Goal: Information Seeking & Learning: Find specific page/section

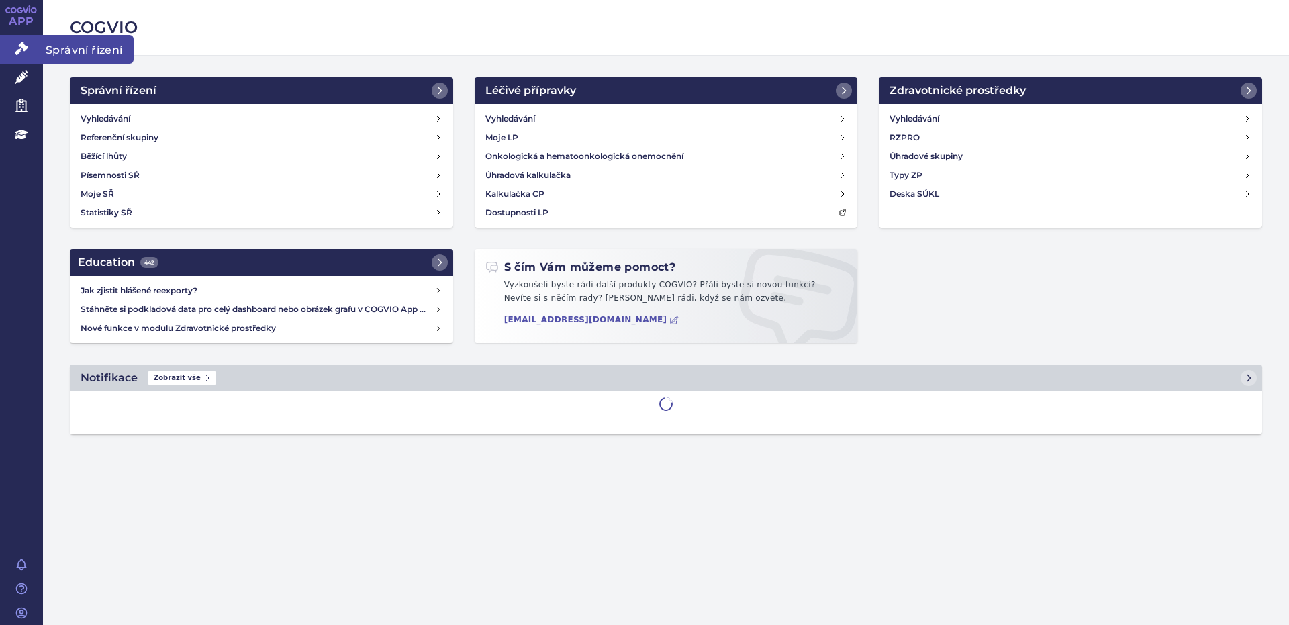
click at [25, 48] on icon at bounding box center [21, 48] width 13 height 13
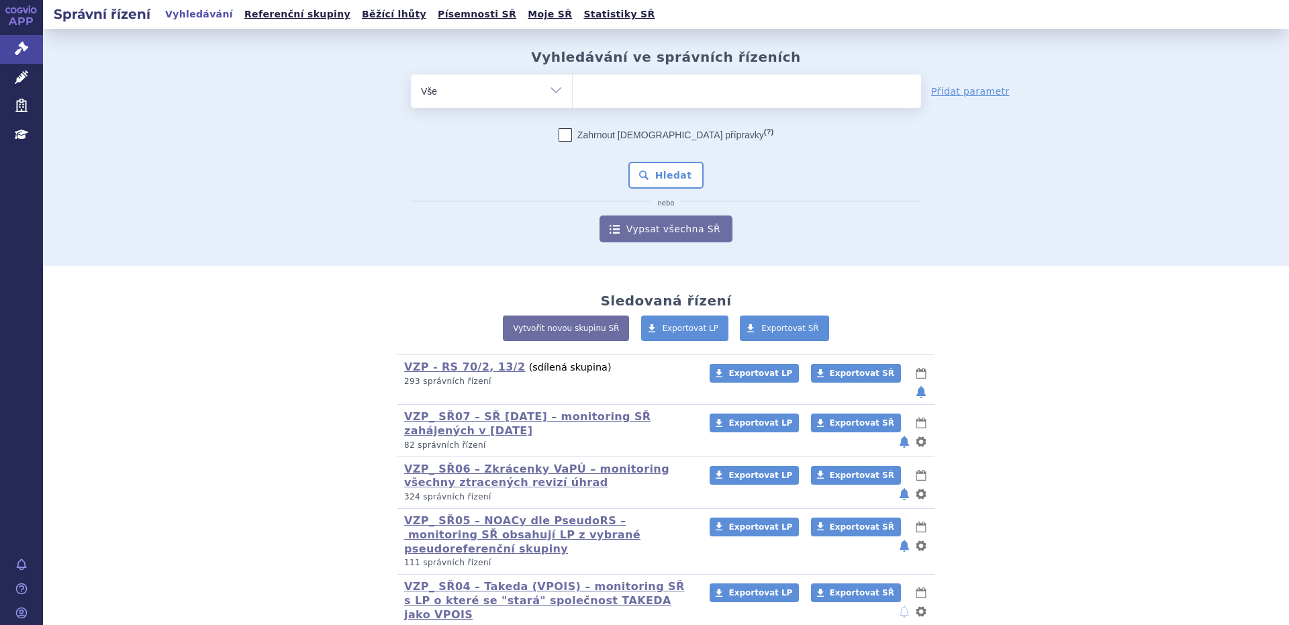
click at [583, 89] on input "search" at bounding box center [586, 89] width 7 height 17
type input "39"
type input "39d"
type input "39da"
select select "39da"
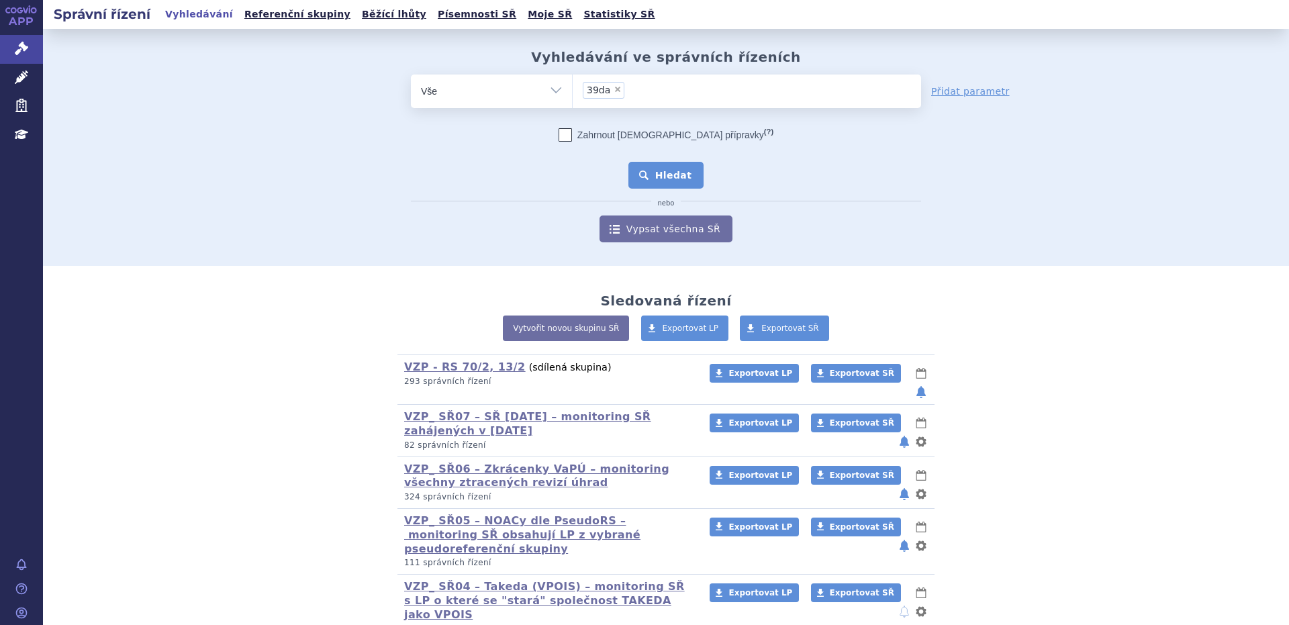
click at [663, 177] on button "Hledat" at bounding box center [667, 175] width 76 height 27
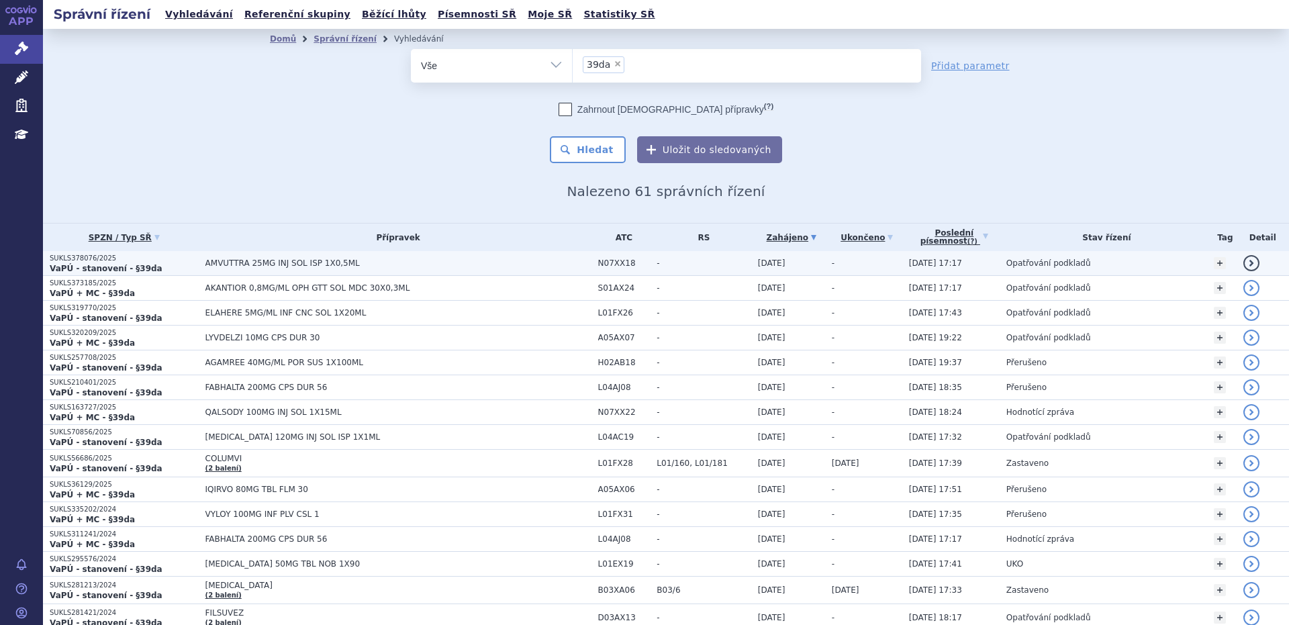
click at [272, 263] on span "AMVUTTRA 25MG INJ SOL ISP 1X0,5ML" at bounding box center [373, 263] width 336 height 9
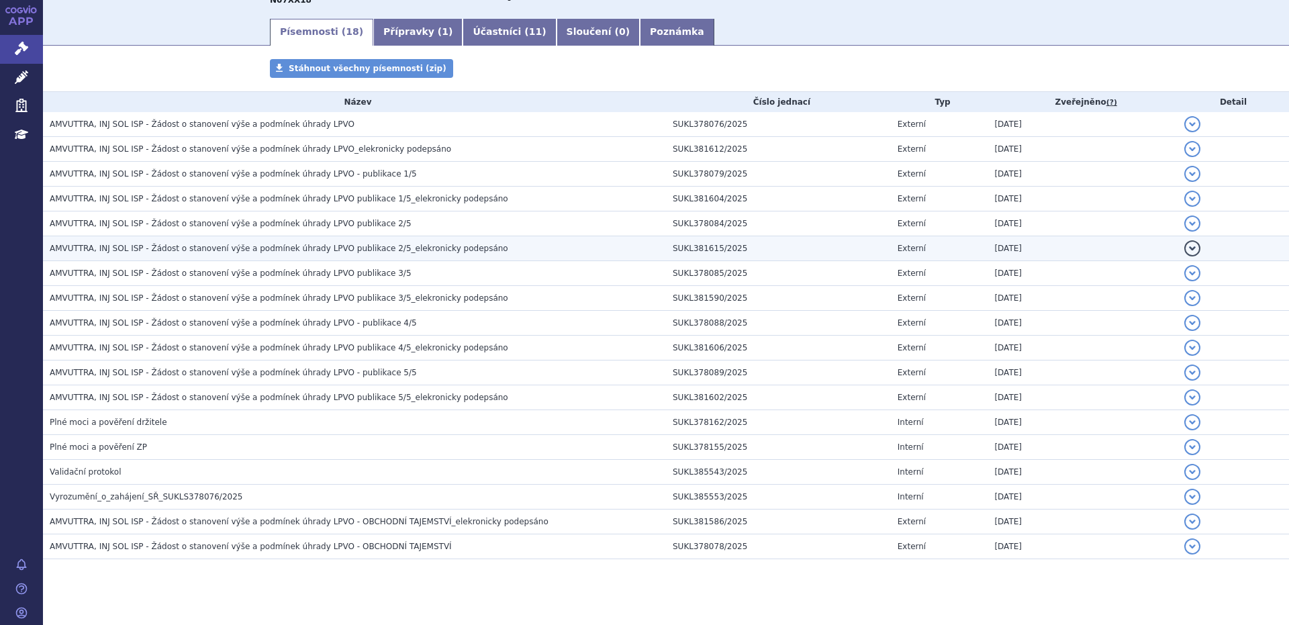
scroll to position [212, 0]
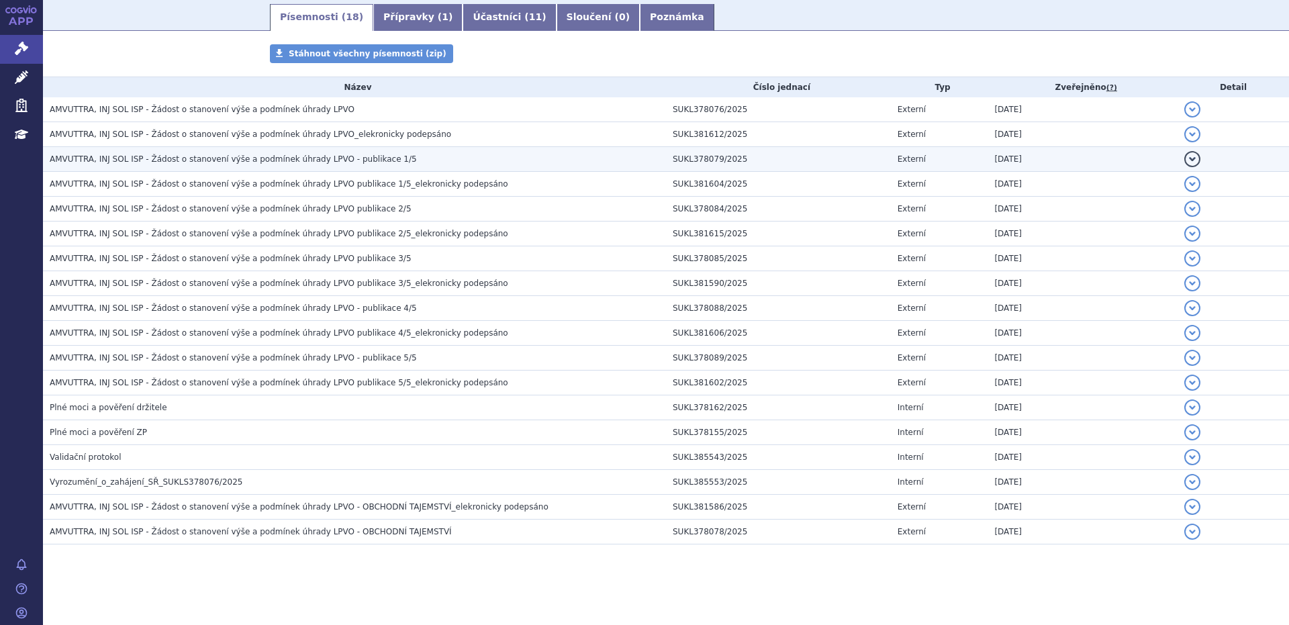
click at [310, 159] on span "AMVUTTRA, INJ SOL ISP - Žádost o stanovení výše a podmínek úhrady LPVO - publik…" at bounding box center [233, 158] width 367 height 9
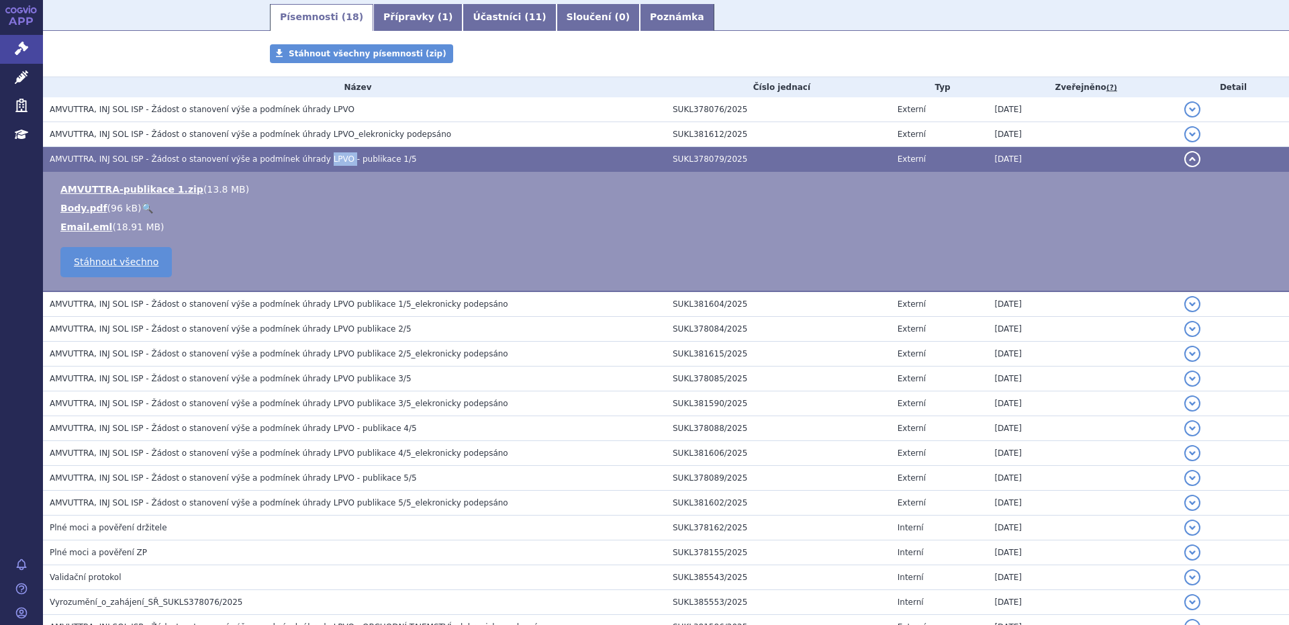
click at [310, 159] on span "AMVUTTRA, INJ SOL ISP - Žádost o stanovení výše a podmínek úhrady LPVO - publik…" at bounding box center [233, 158] width 367 height 9
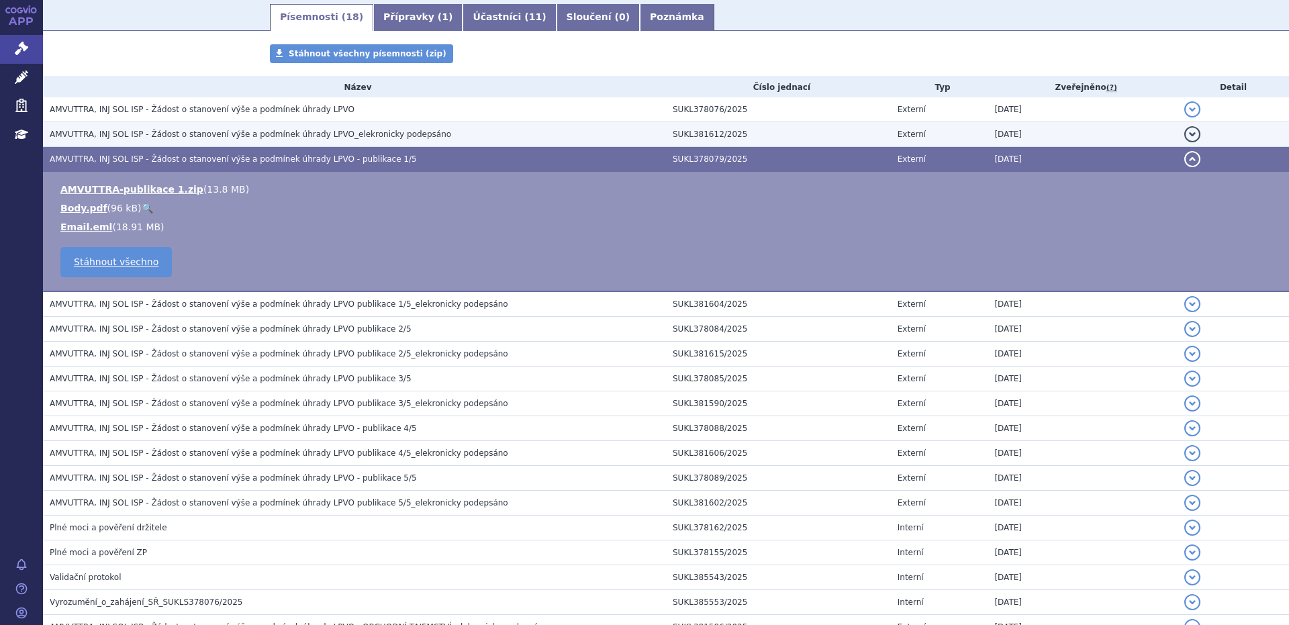
click at [196, 140] on h3 "AMVUTTRA, INJ SOL ISP - Žádost o stanovení výše a podmínek úhrady LPVO_elekroni…" at bounding box center [358, 134] width 616 height 13
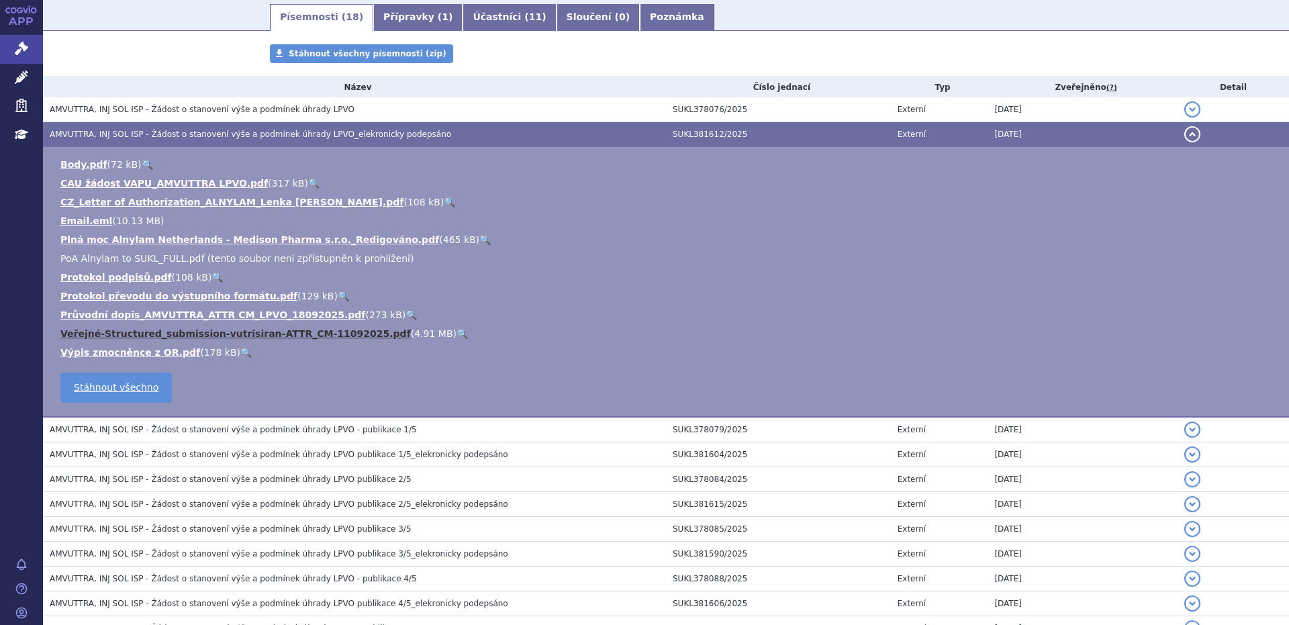
click at [152, 333] on link "Veřejné-Structured_submission-vutrisiran-ATTR_CM-11092025.pdf" at bounding box center [235, 333] width 351 height 11
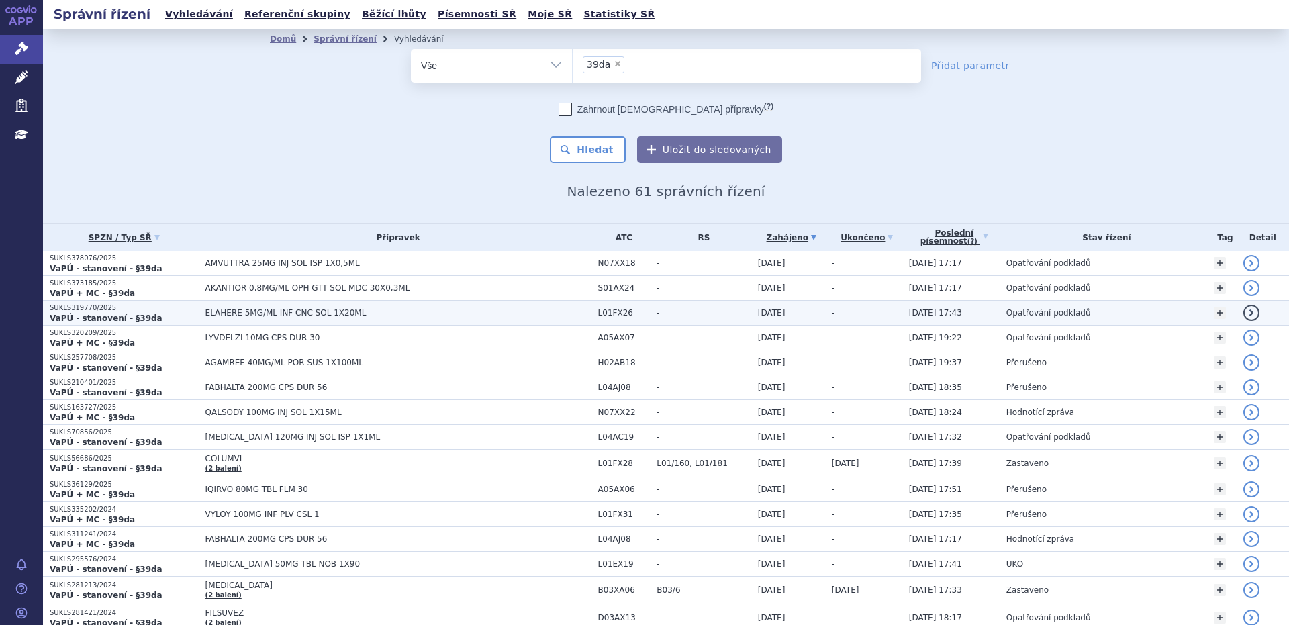
click at [1039, 313] on span "Opatřování podkladů" at bounding box center [1049, 312] width 85 height 9
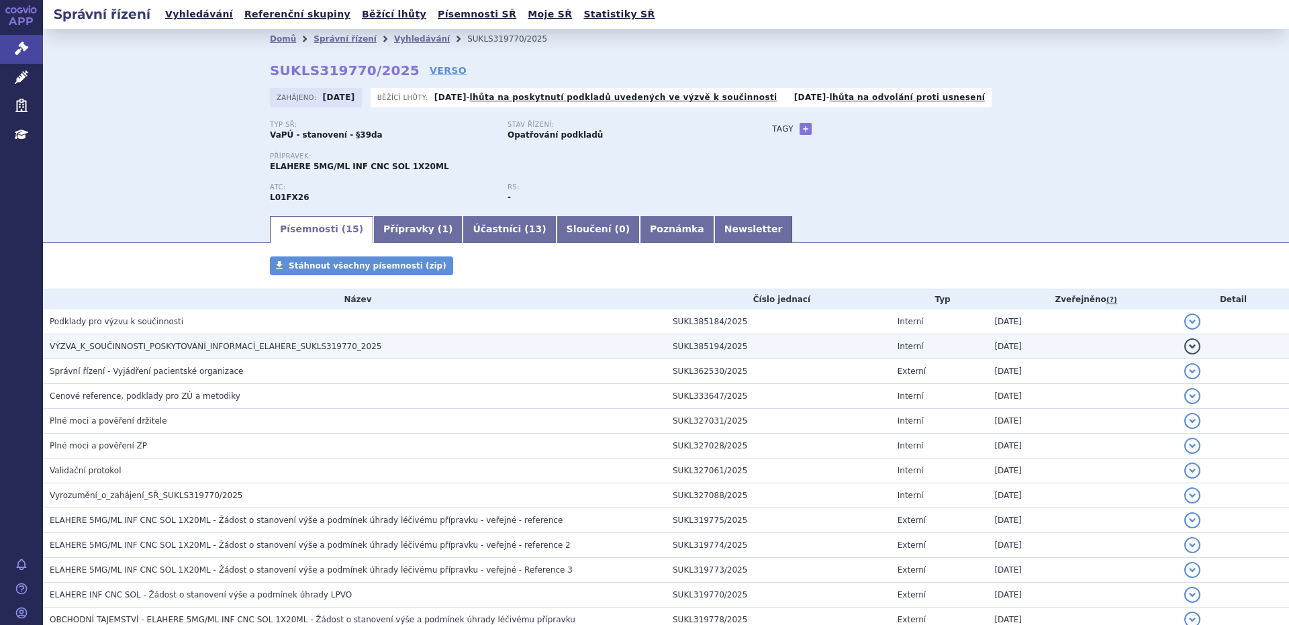
click at [224, 347] on span "VÝZVA_K_SOUČINNOSTI_POSKYTOVÁNÍ_INFORMACÍ_ELAHERE_SUKLS319770_2025" at bounding box center [216, 346] width 332 height 9
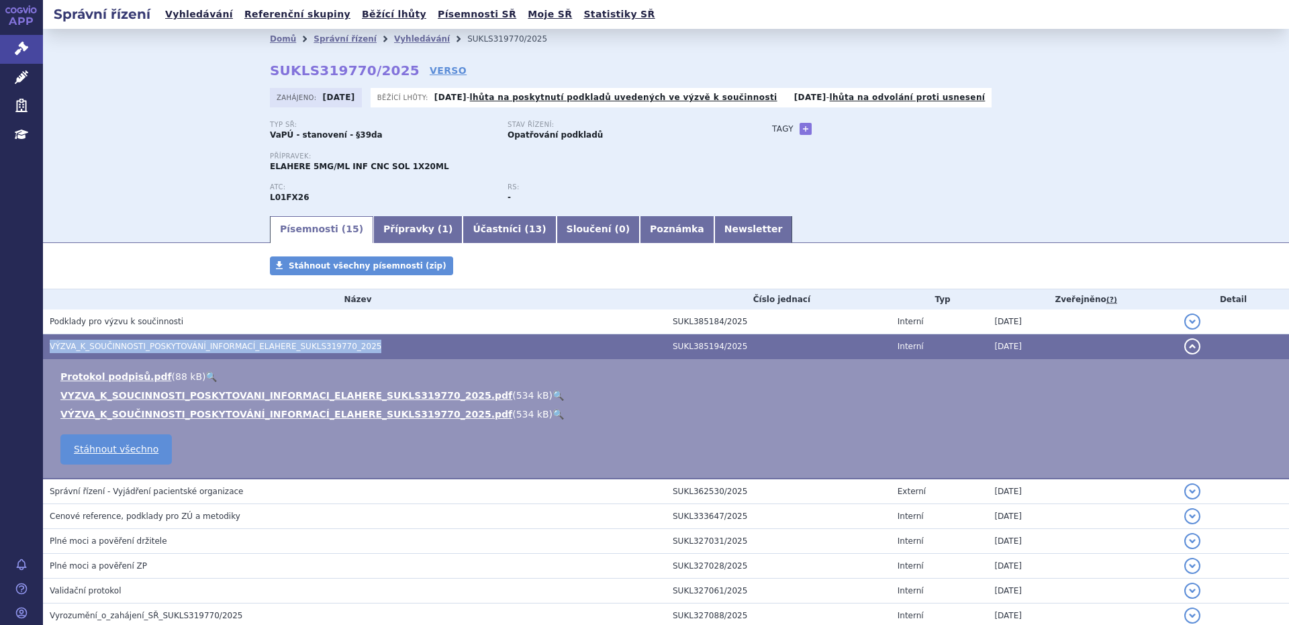
click at [224, 347] on span "VÝZVA_K_SOUČINNOSTI_POSKYTOVÁNÍ_INFORMACÍ_ELAHERE_SUKLS319770_2025" at bounding box center [216, 346] width 332 height 9
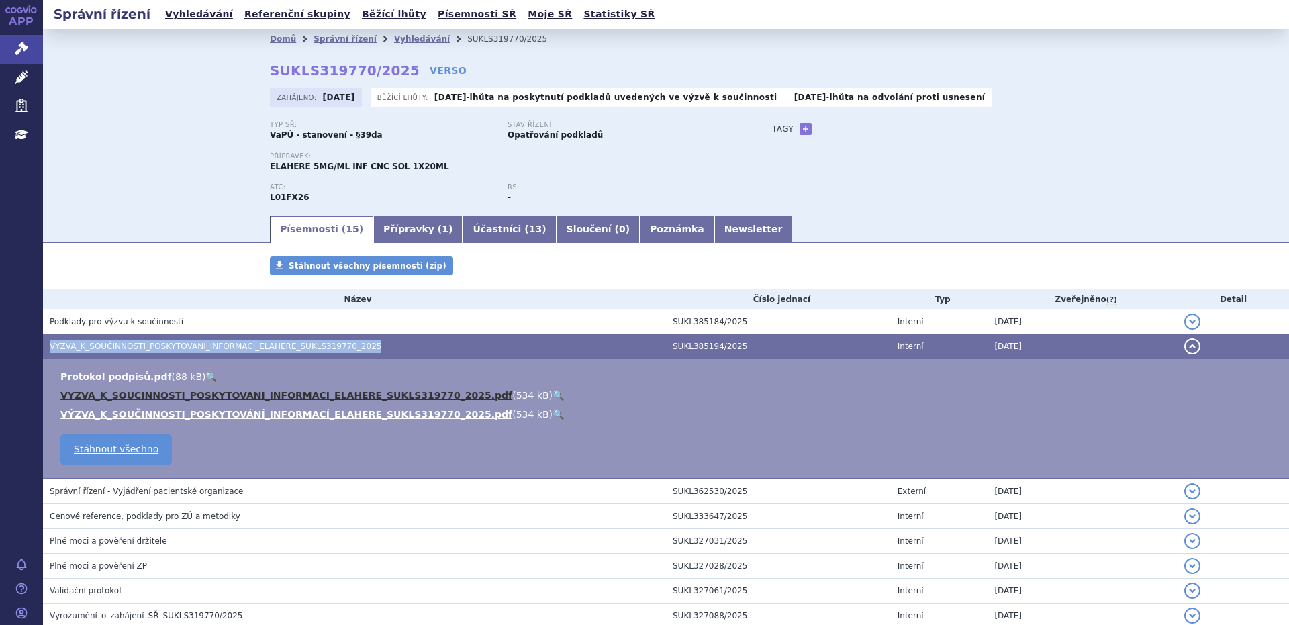
click at [213, 399] on link "VYZVA_K_SOUCINNOSTI_POSKYTOVANI_INFORMACI_ELAHERE_SUKLS319770_2025.pdf" at bounding box center [286, 395] width 452 height 11
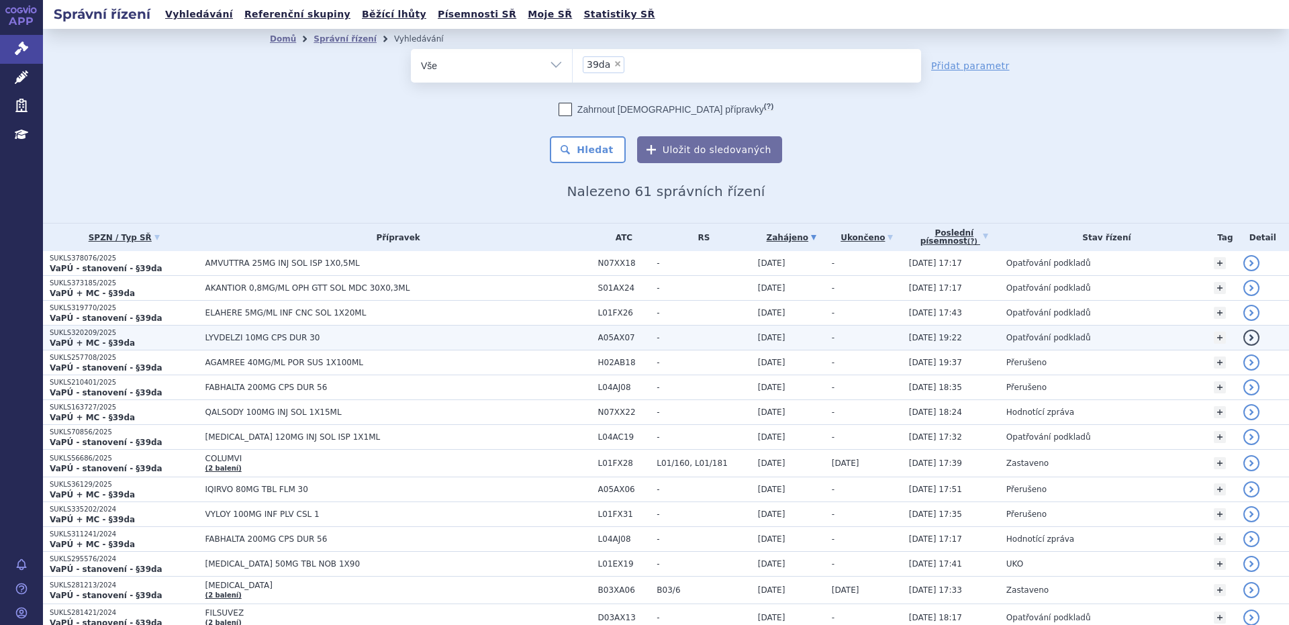
click at [1012, 342] on span "Opatřování podkladů" at bounding box center [1049, 337] width 85 height 9
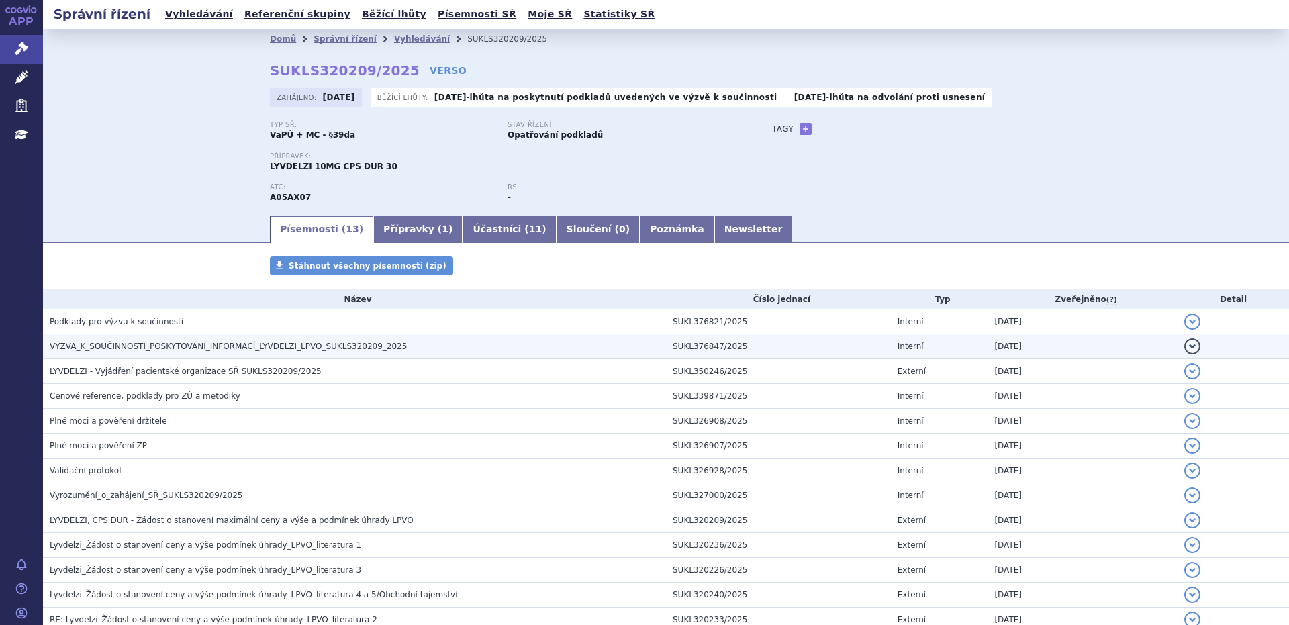
click at [140, 345] on span "VÝZVA_K_SOUČINNOSTI_POSKYTOVÁNÍ_INFORMACÍ_LYVDELZI_LPVO_SUKLS320209_2025" at bounding box center [228, 346] width 357 height 9
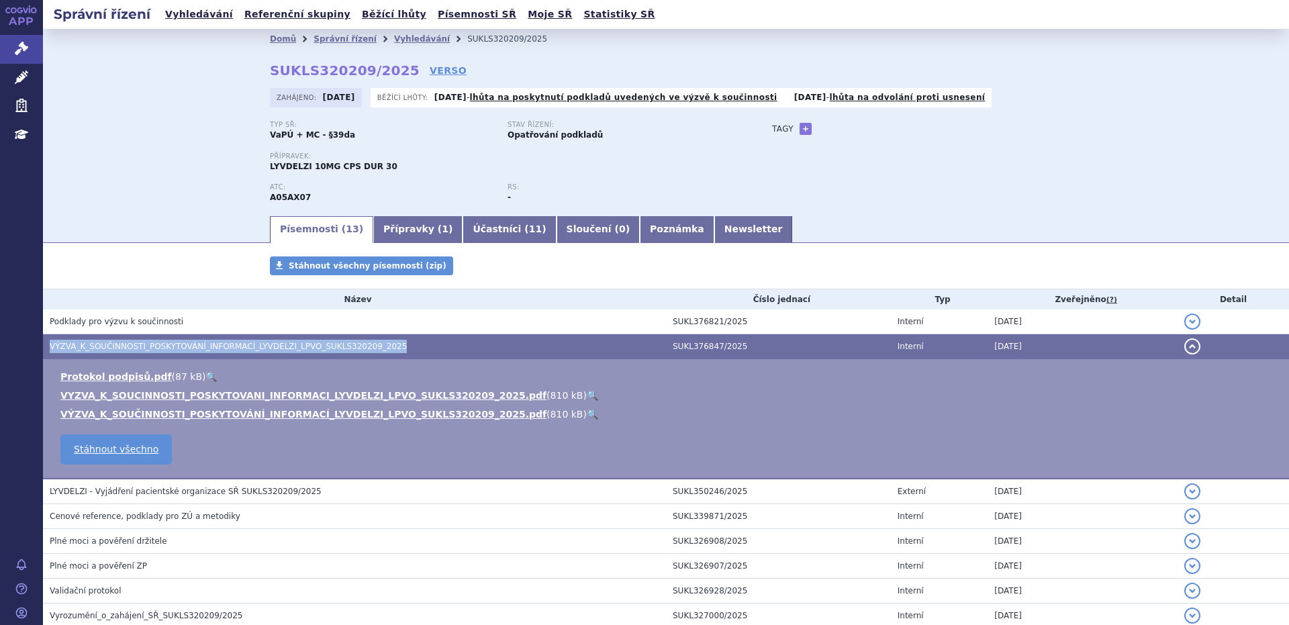
click at [140, 345] on span "VÝZVA_K_SOUČINNOSTI_POSKYTOVÁNÍ_INFORMACÍ_LYVDELZI_LPVO_SUKLS320209_2025" at bounding box center [228, 346] width 357 height 9
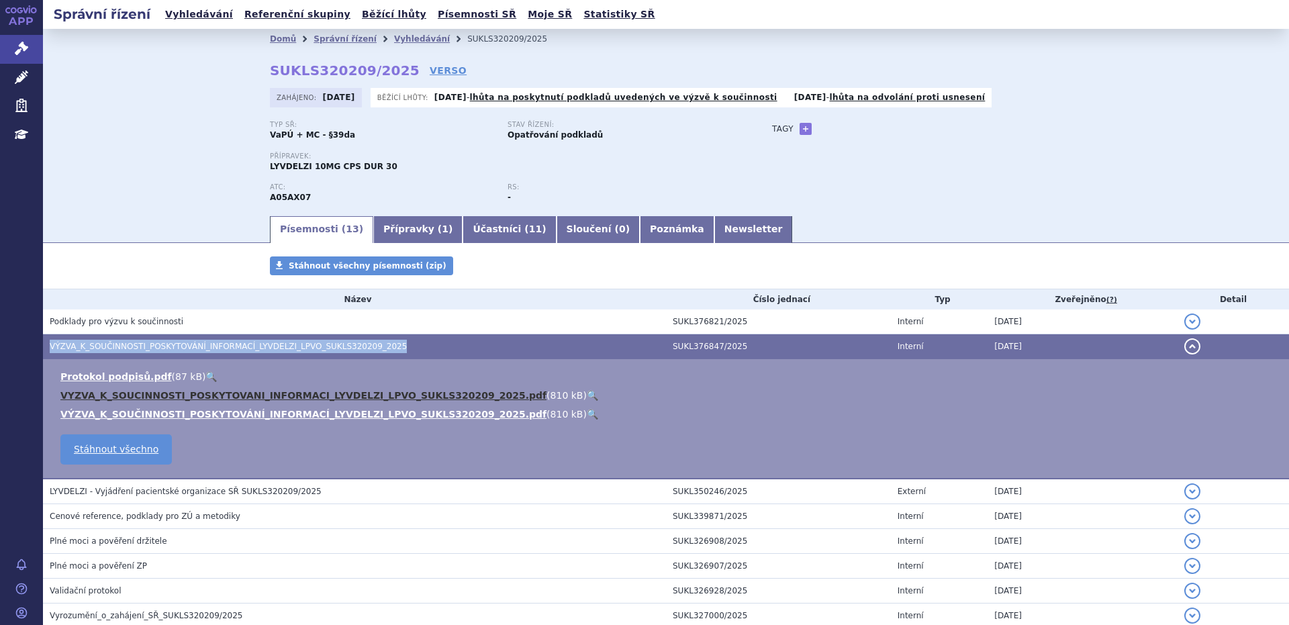
click at [197, 397] on link "VYZVA_K_SOUCINNOSTI_POSKYTOVANI_INFORMACI_LYVDELZI_LPVO_SUKLS320209_2025.pdf" at bounding box center [303, 395] width 486 height 11
click at [197, 396] on link "VYZVA_K_SOUCINNOSTI_POSKYTOVANI_INFORMACI_LYVDELZI_LPVO_SUKLS320209_2025.pdf" at bounding box center [303, 395] width 486 height 11
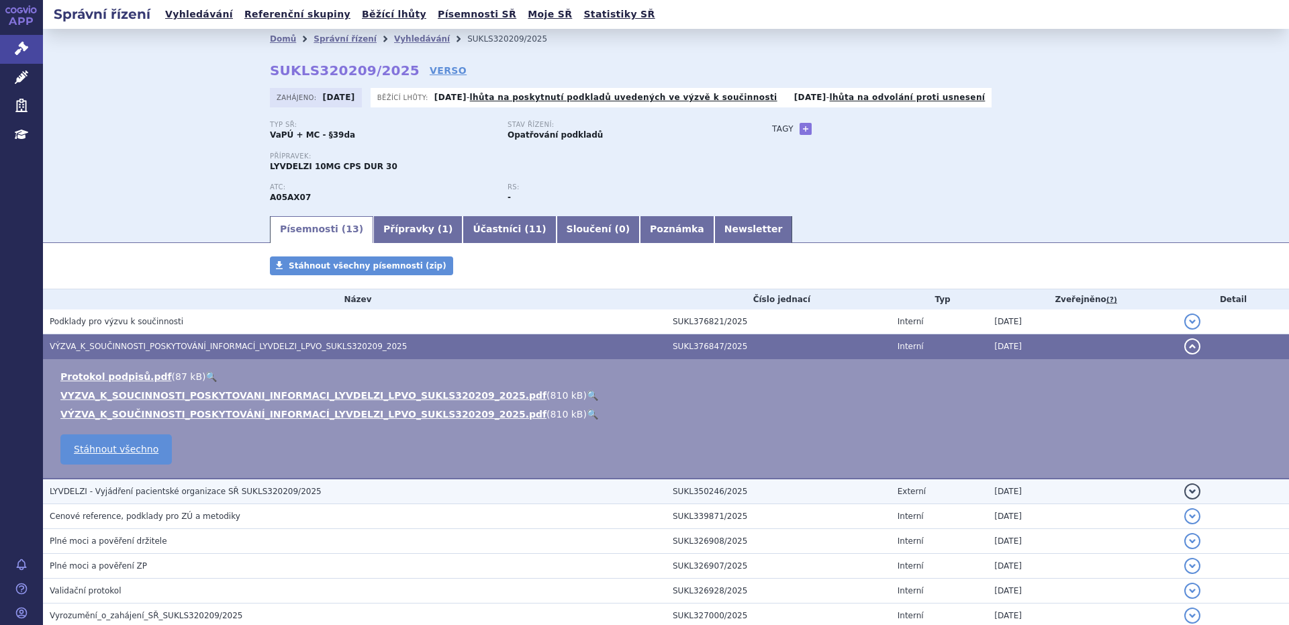
click at [342, 502] on td "LYVDELZI - Vyjádření pacientské organizace SŘ SUKLS320209/2025" at bounding box center [354, 492] width 623 height 26
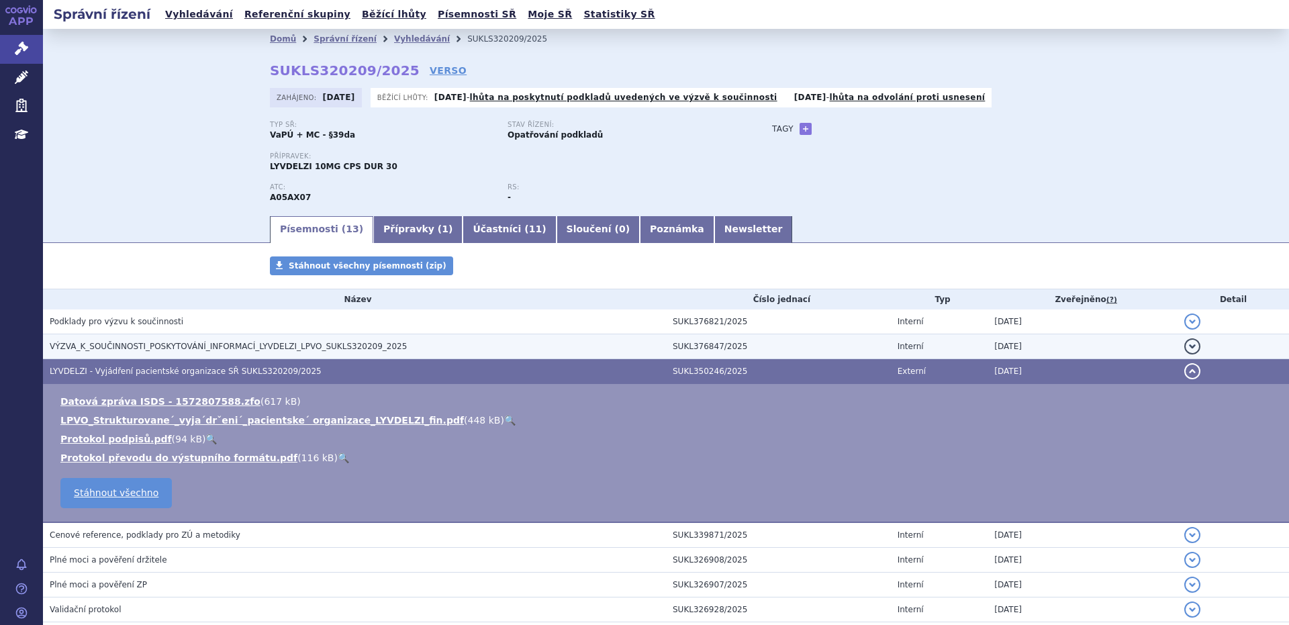
click at [115, 345] on span "VÝZVA_K_SOUČINNOSTI_POSKYTOVÁNÍ_INFORMACÍ_LYVDELZI_LPVO_SUKLS320209_2025" at bounding box center [228, 346] width 357 height 9
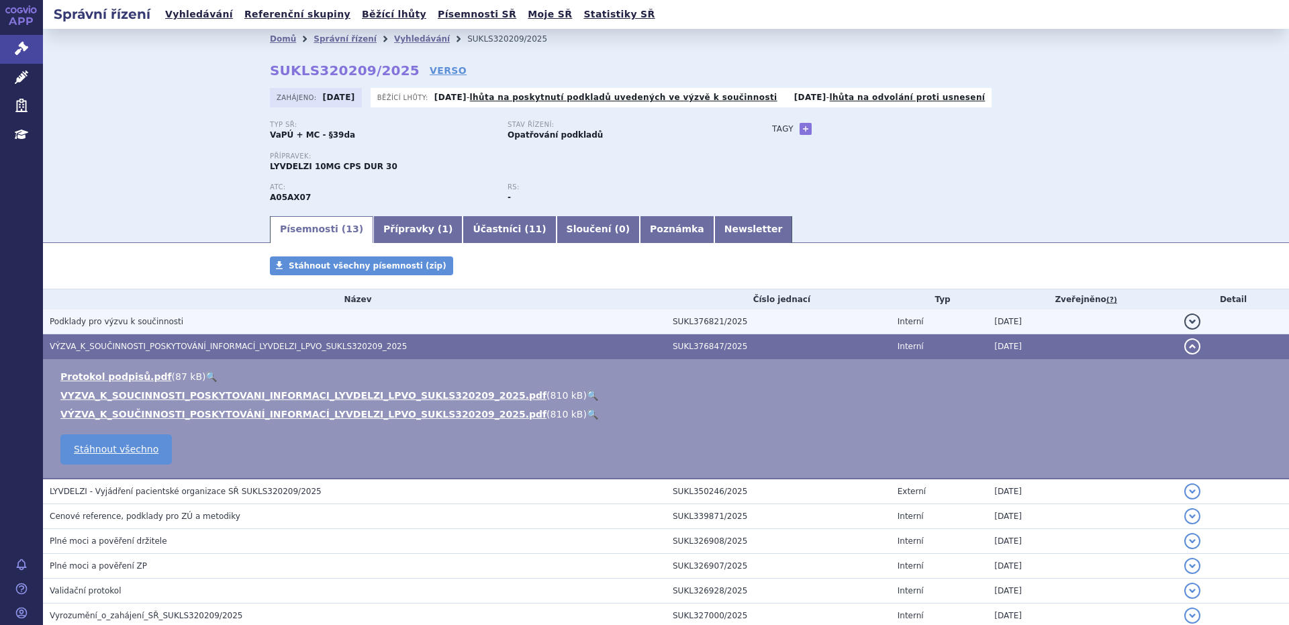
click at [113, 323] on span "Podklady pro výzvu k součinnosti" at bounding box center [117, 321] width 134 height 9
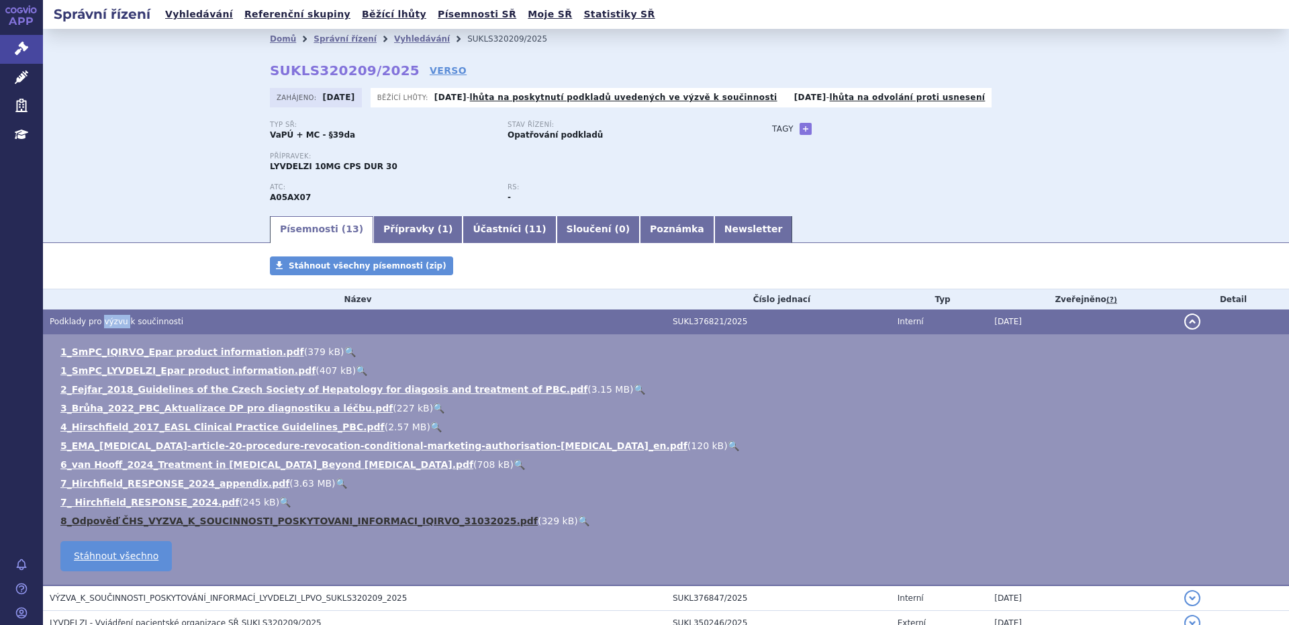
click at [218, 520] on link "8_Odpověď ČHS_VYZVA_K_SOUCINNOSTI_POSKYTOVANI_INFORMACI_IQIRVO_31032025.pdf" at bounding box center [298, 521] width 477 height 11
click at [197, 521] on link "8_Odpověď ČHS_VYZVA_K_SOUCINNOSTI_POSKYTOVANI_INFORMACI_IQIRVO_31032025.pdf" at bounding box center [298, 521] width 477 height 11
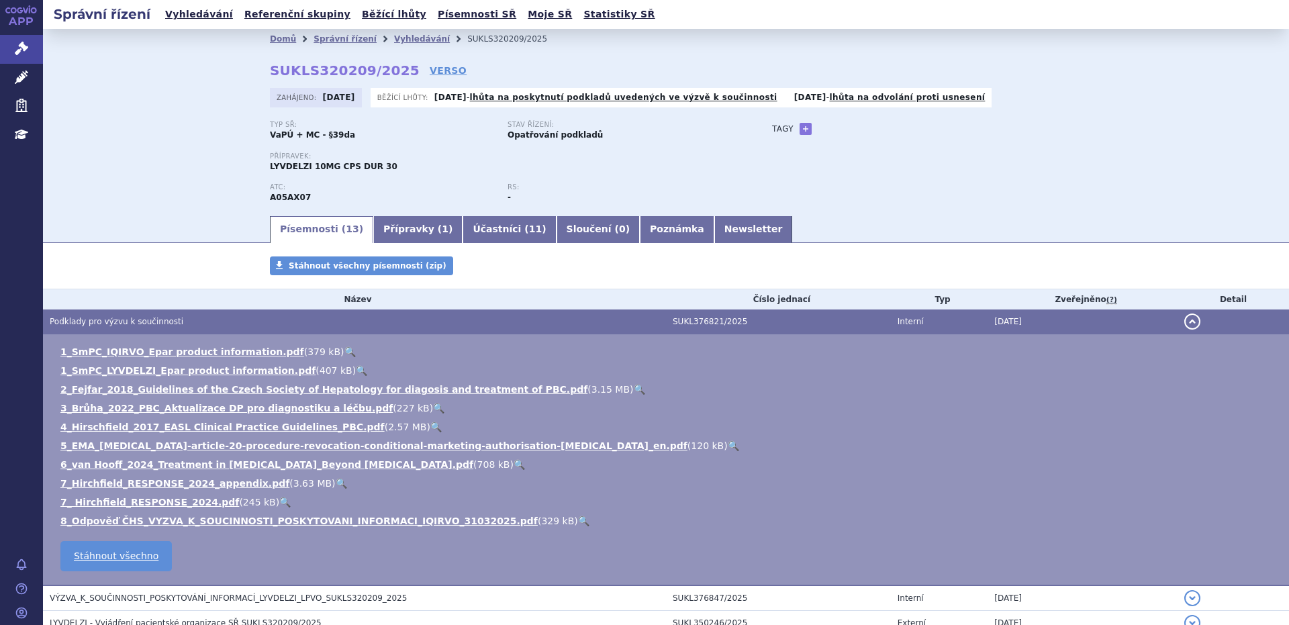
click at [93, 156] on div "Domů Správní řízení Vyhledávání SUKLS320209/2025 SUKLS320209/2025 VERSO Zahájen…" at bounding box center [666, 121] width 1246 height 185
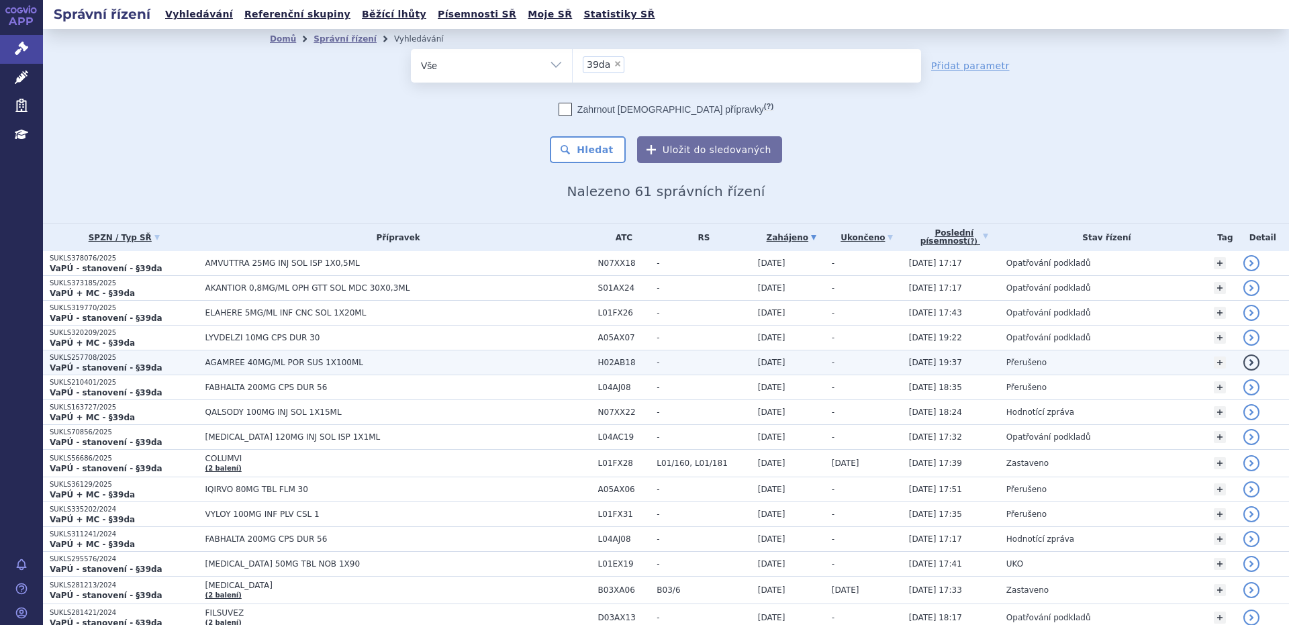
click at [277, 367] on span "AGAMREE 40MG/ML POR SUS 1X100ML" at bounding box center [373, 362] width 336 height 9
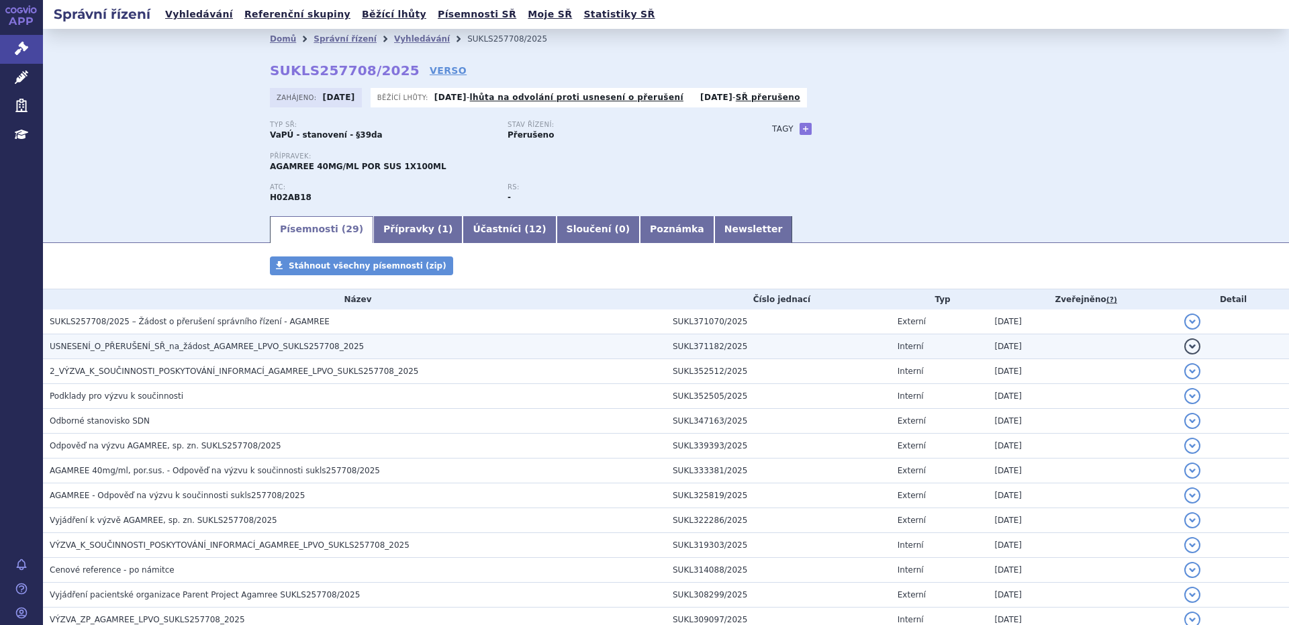
click at [206, 347] on span "USNESENÍ_O_PŘERUŠENÍ_SŘ_na_žádost_AGAMREE_LPVO_SUKLS257708_2025" at bounding box center [207, 346] width 314 height 9
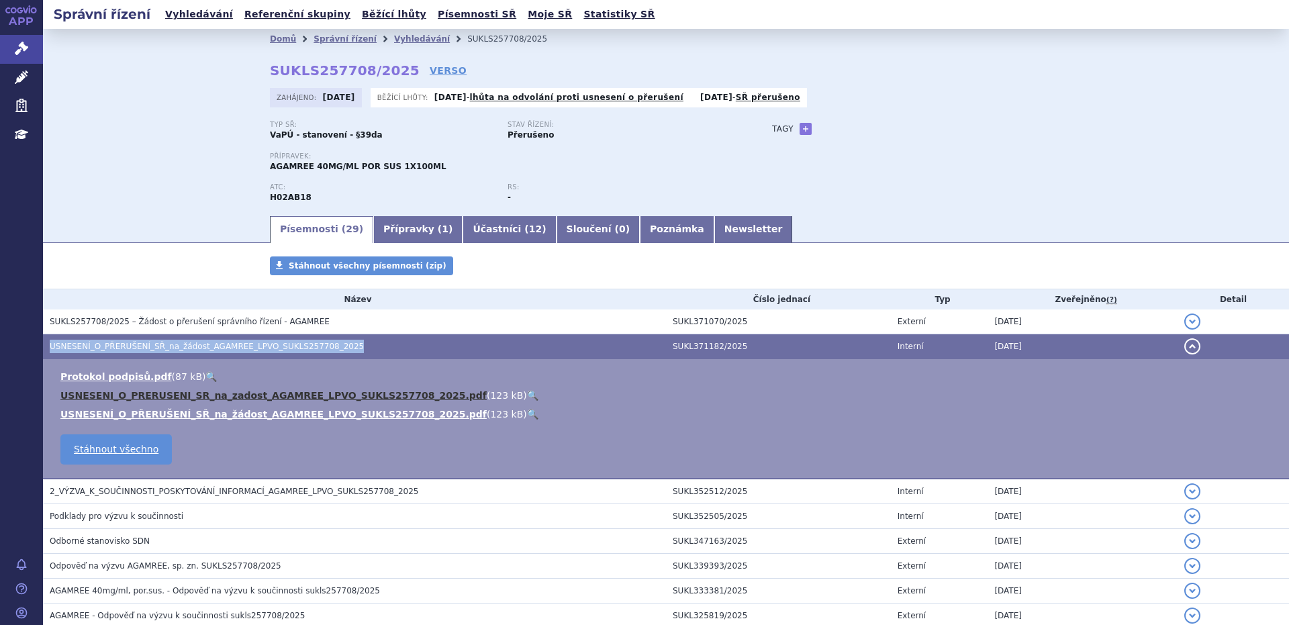
click at [174, 394] on link "USNESENI_O_PRERUSENI_SR_na_zadost_AGAMREE_LPVO_SUKLS257708_2025.pdf" at bounding box center [273, 395] width 426 height 11
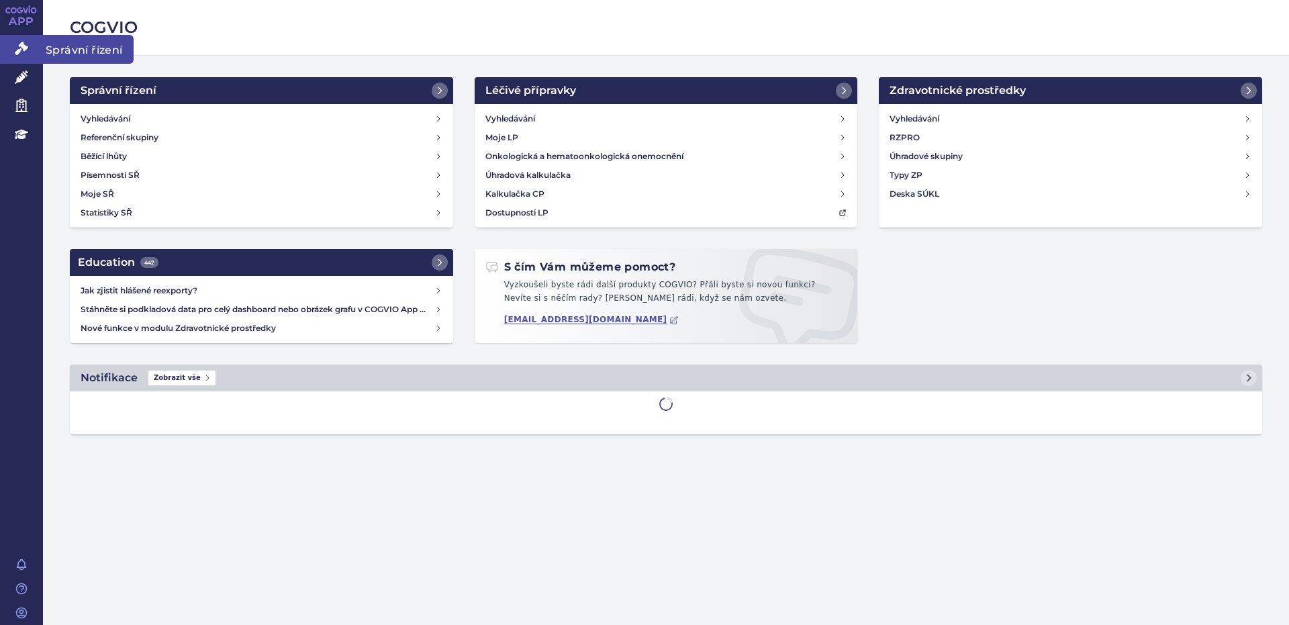
click at [21, 48] on icon at bounding box center [21, 48] width 13 height 13
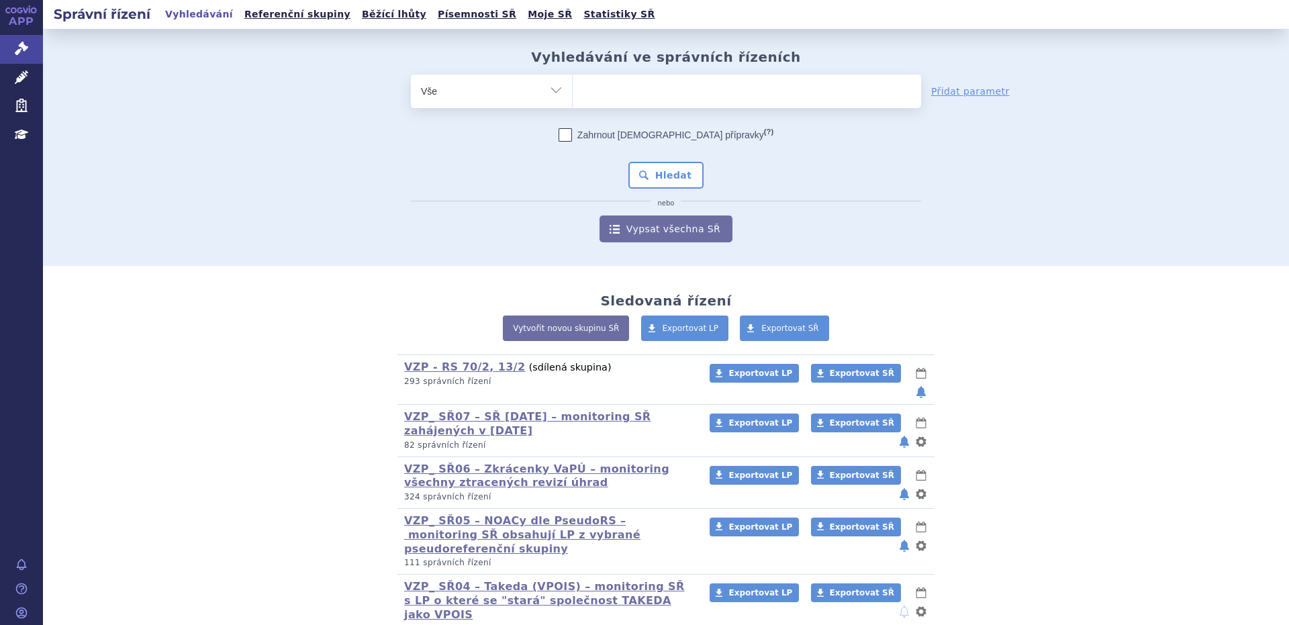
click at [574, 89] on ul at bounding box center [747, 89] width 349 height 28
click at [573, 89] on select at bounding box center [572, 91] width 1 height 34
type input "39"
type input "39d"
type input "39da"
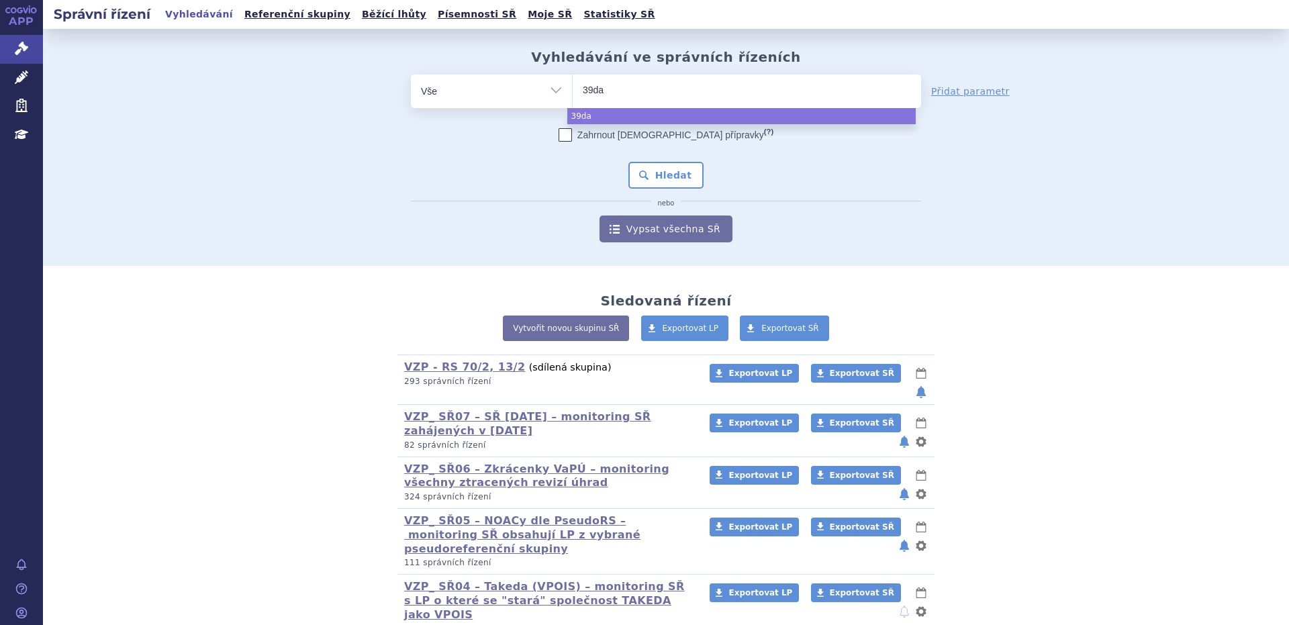
select select "39da"
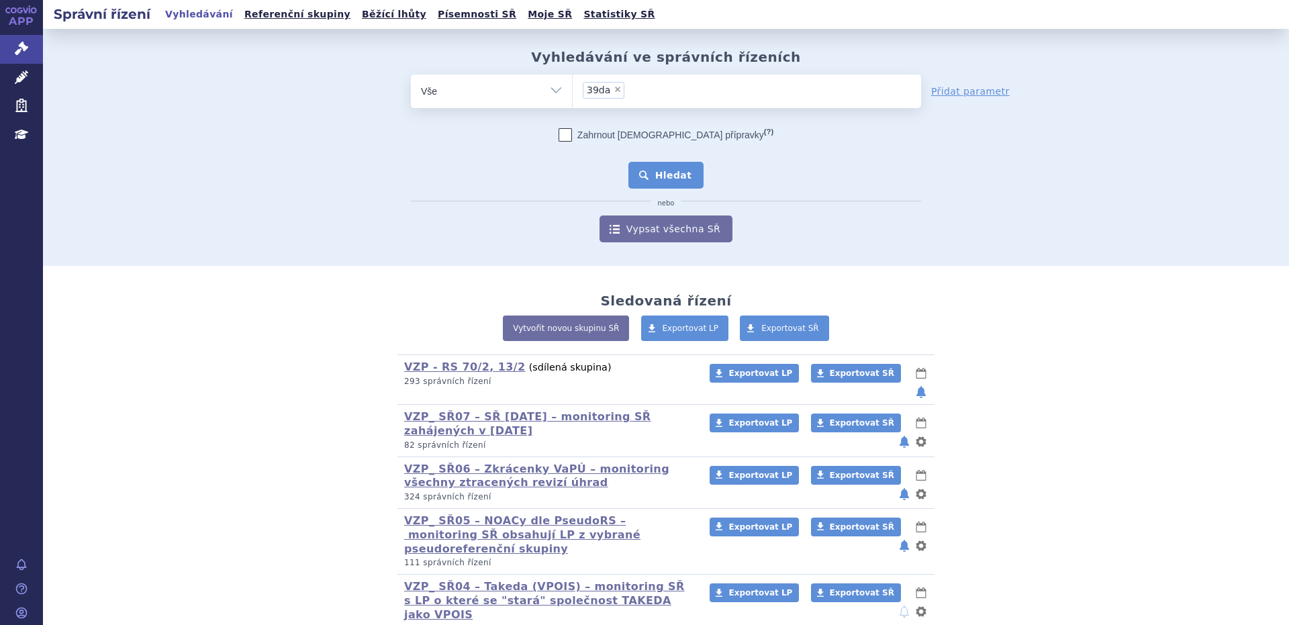
click at [654, 177] on button "Hledat" at bounding box center [667, 175] width 76 height 27
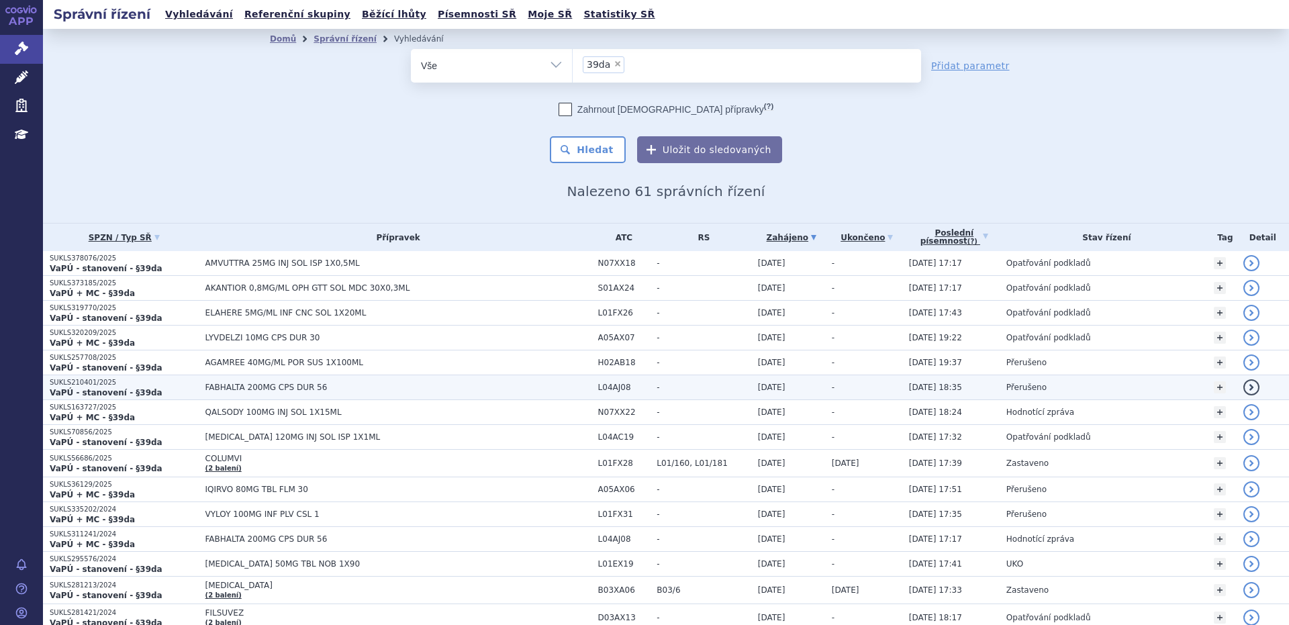
click at [122, 392] on strong "VaPÚ - stanovení - §39da" at bounding box center [106, 392] width 113 height 9
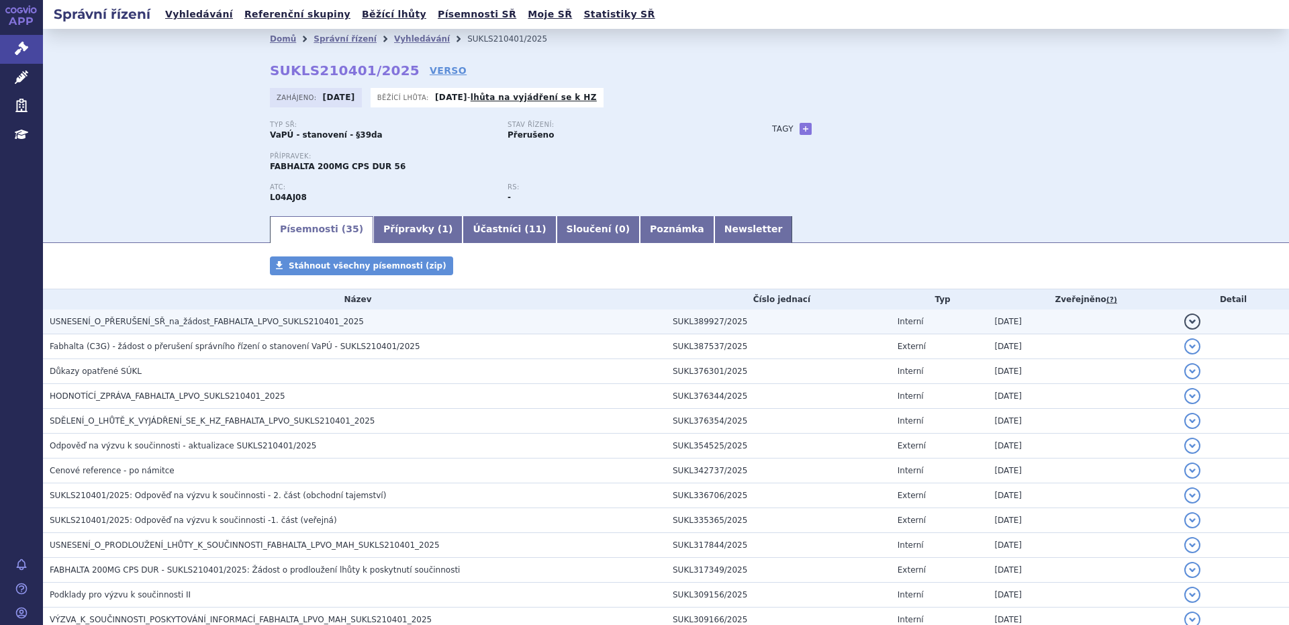
click at [189, 320] on span "USNESENÍ_O_PŘERUŠENÍ_SŘ_na_žádost_FABHALTA_LPVO_SUKLS210401_2025" at bounding box center [207, 321] width 314 height 9
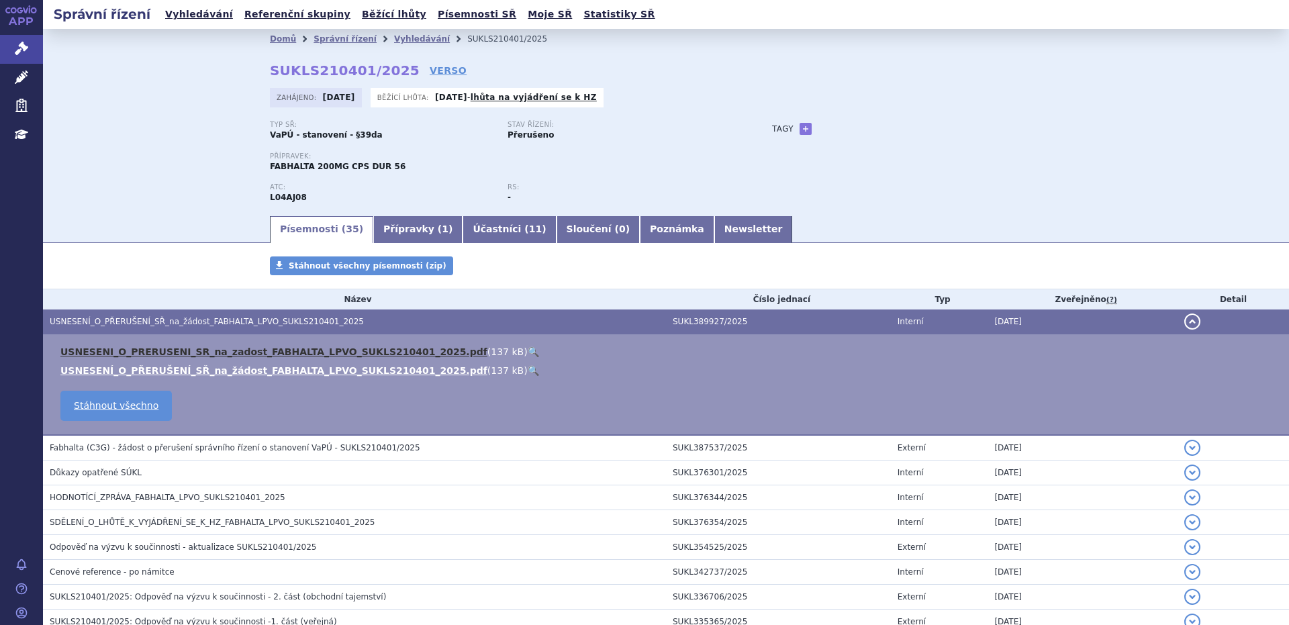
click at [197, 351] on link "USNESENI_O_PRERUSENI_SR_na_zadost_FABHALTA_LPVO_SUKLS210401_2025.pdf" at bounding box center [273, 352] width 427 height 11
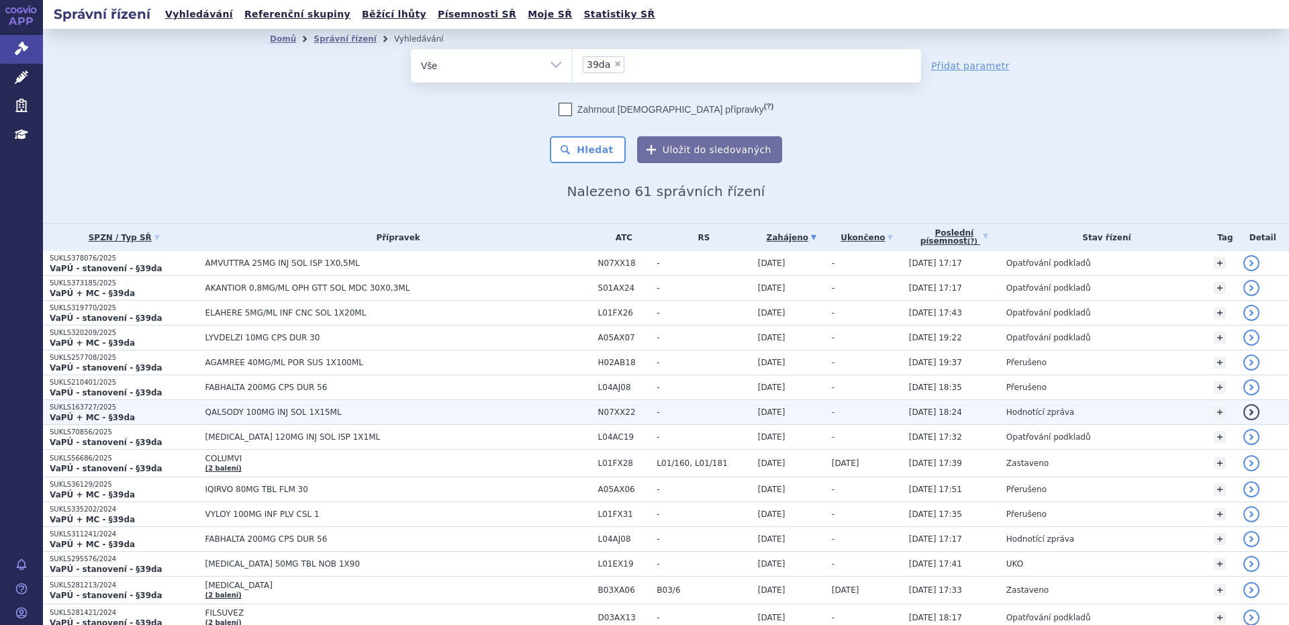
click at [265, 414] on span "QALSODY 100MG INJ SOL 1X15ML" at bounding box center [373, 412] width 336 height 9
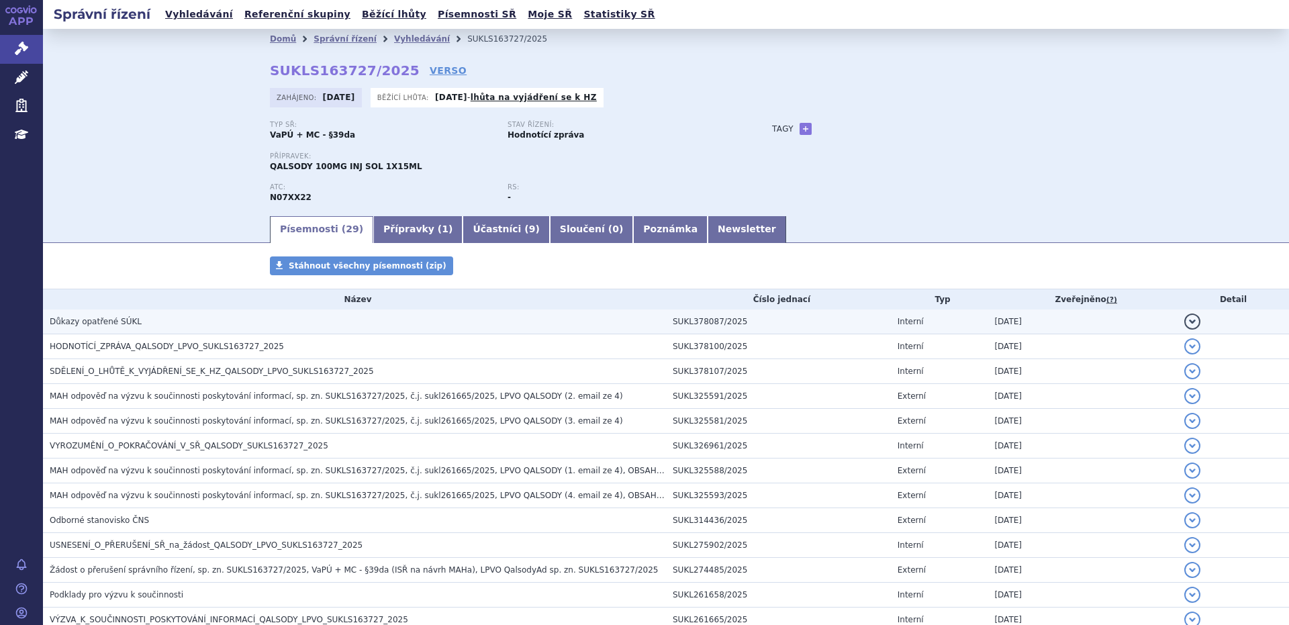
click at [101, 322] on span "Důkazy opatřené SÚKL" at bounding box center [96, 321] width 92 height 9
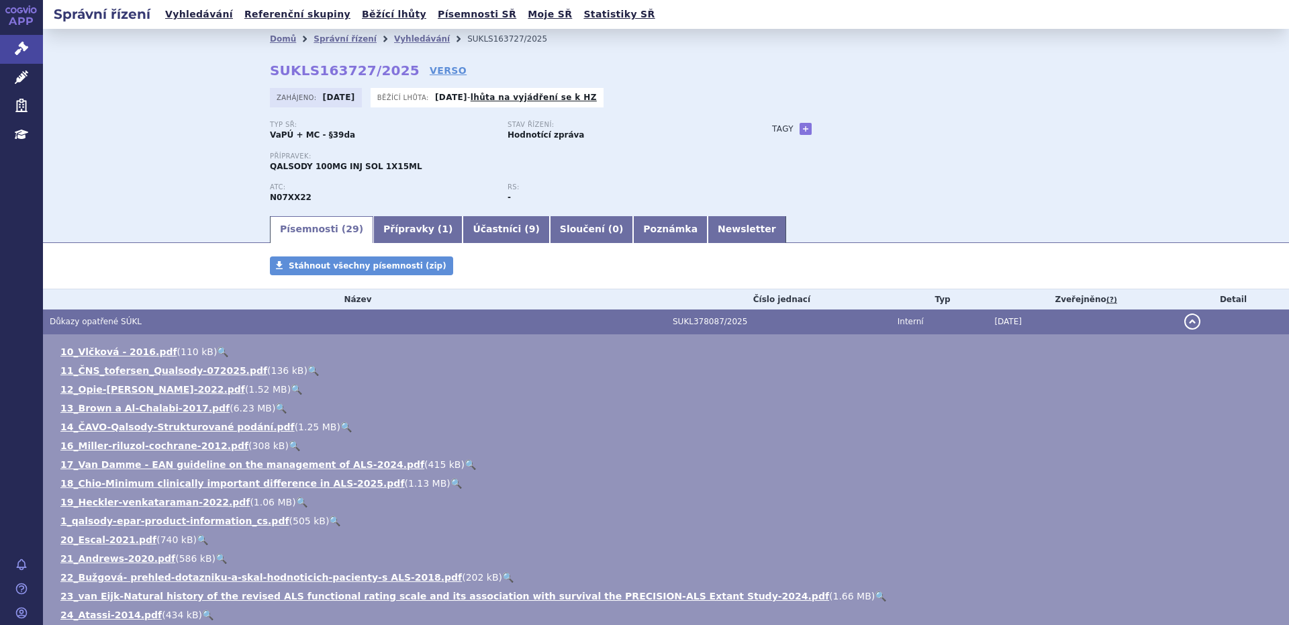
click at [91, 319] on span "Důkazy opatřené SÚKL" at bounding box center [96, 321] width 92 height 9
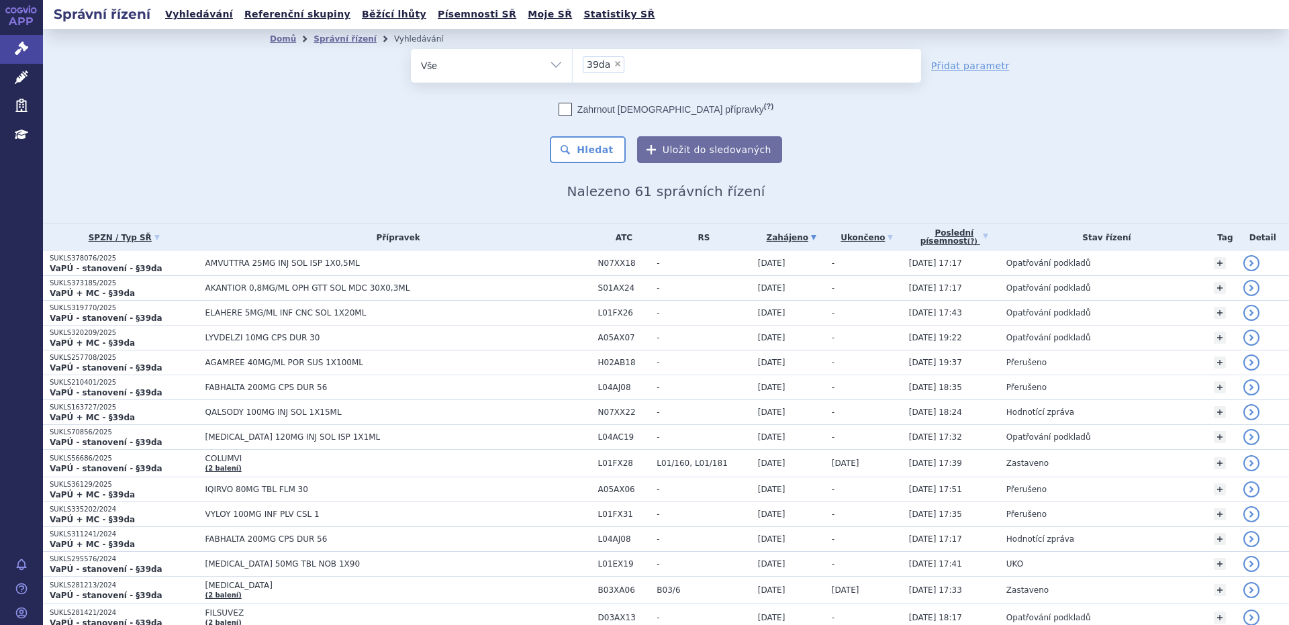
click at [248, 435] on span "ENSPRYNG 120MG INJ SOL ISP 1X1ML" at bounding box center [373, 436] width 336 height 9
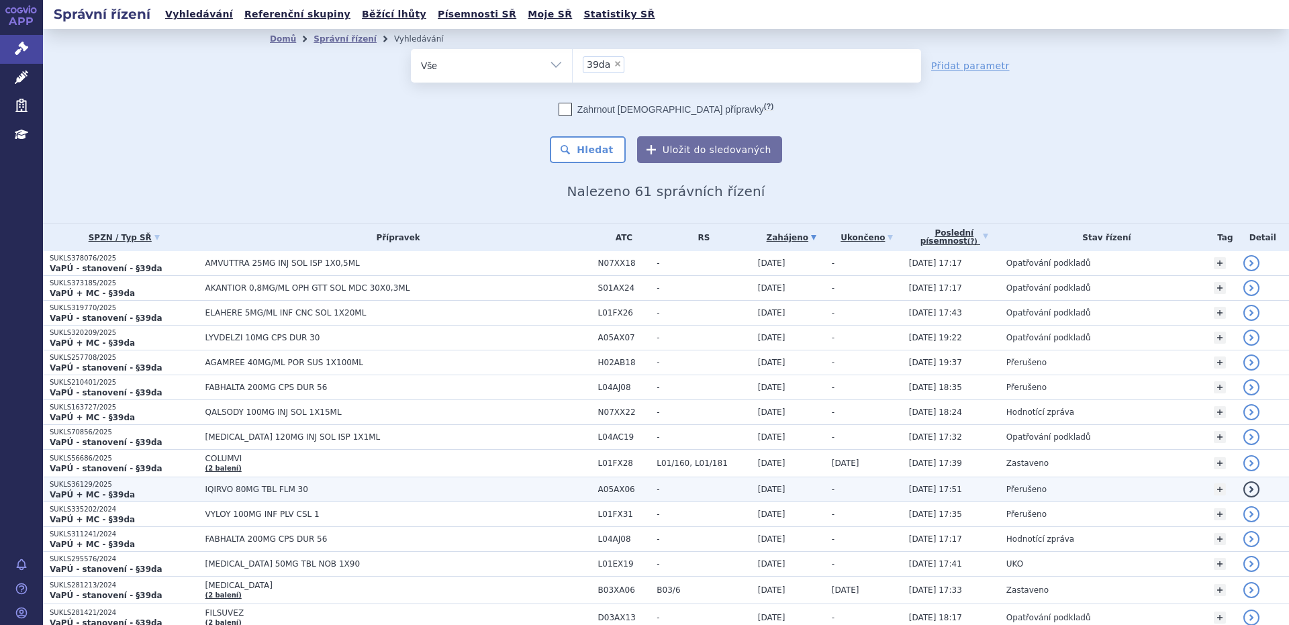
click at [243, 492] on span "IQIRVO 80MG TBL FLM 30" at bounding box center [373, 489] width 336 height 9
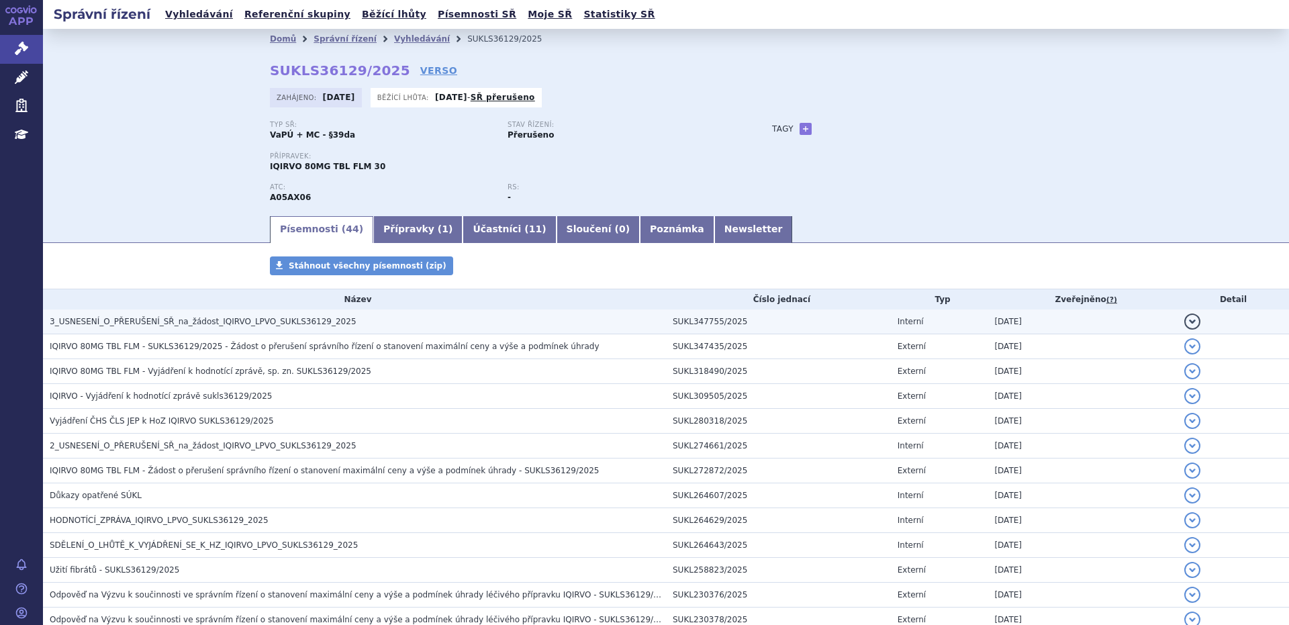
click at [179, 322] on span "3_USNESENÍ_O_PŘERUŠENÍ_SŘ_na_žádost_IQIRVO_LPVO_SUKLS36129_2025" at bounding box center [203, 321] width 307 height 9
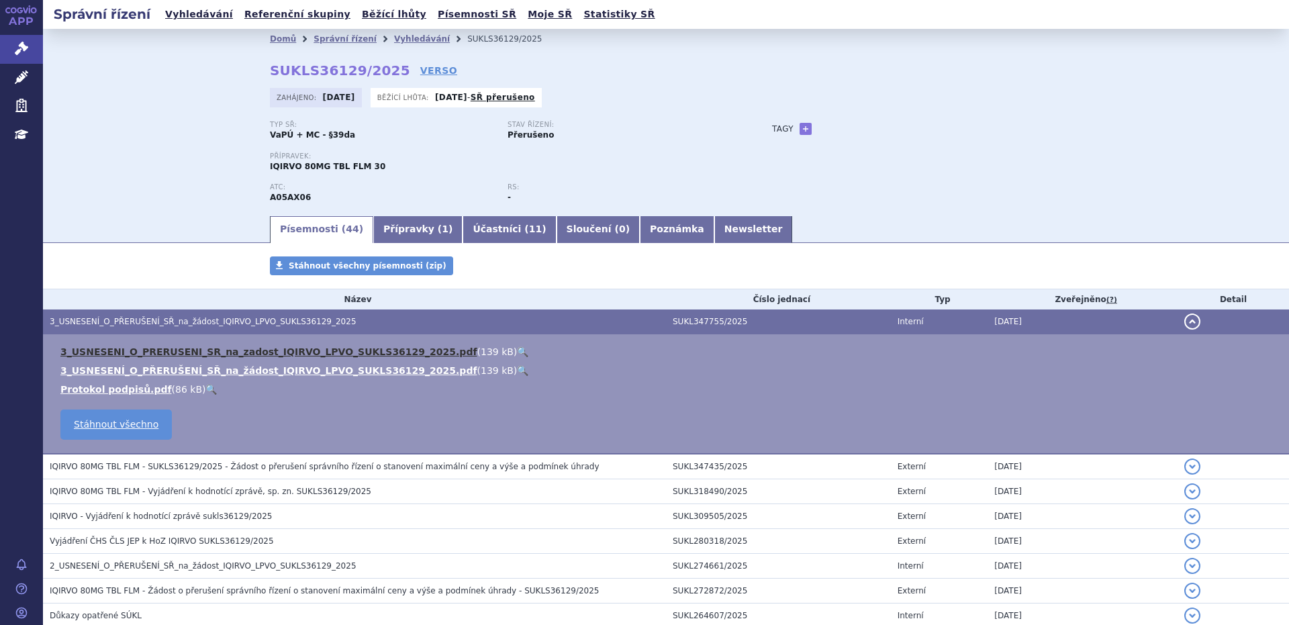
click at [201, 351] on link "3_USNESENI_O_PRERUSENI_SR_na_zadost_IQIRVO_LPVO_SUKLS36129_2025.pdf" at bounding box center [268, 352] width 417 height 11
click at [113, 323] on span "3_USNESENÍ_O_PŘERUŠENÍ_SŘ_na_žádost_IQIRVO_LPVO_SUKLS36129_2025" at bounding box center [203, 321] width 307 height 9
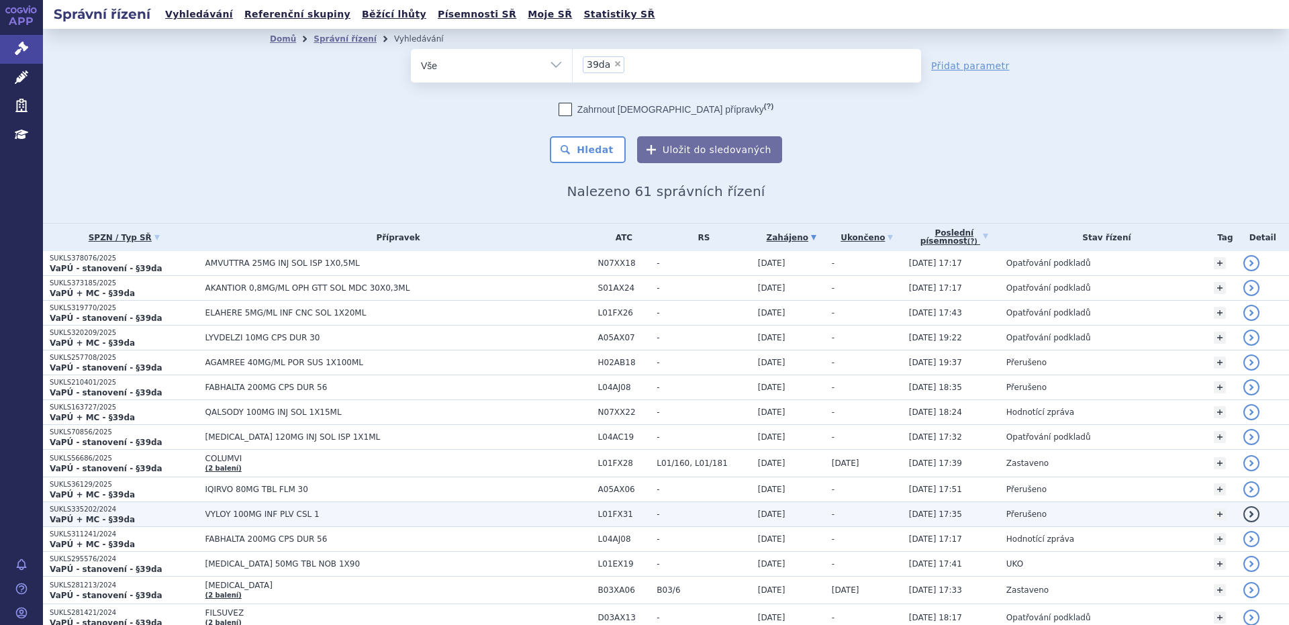
click at [267, 513] on span "VYLOY 100MG INF PLV CSL 1" at bounding box center [373, 514] width 336 height 9
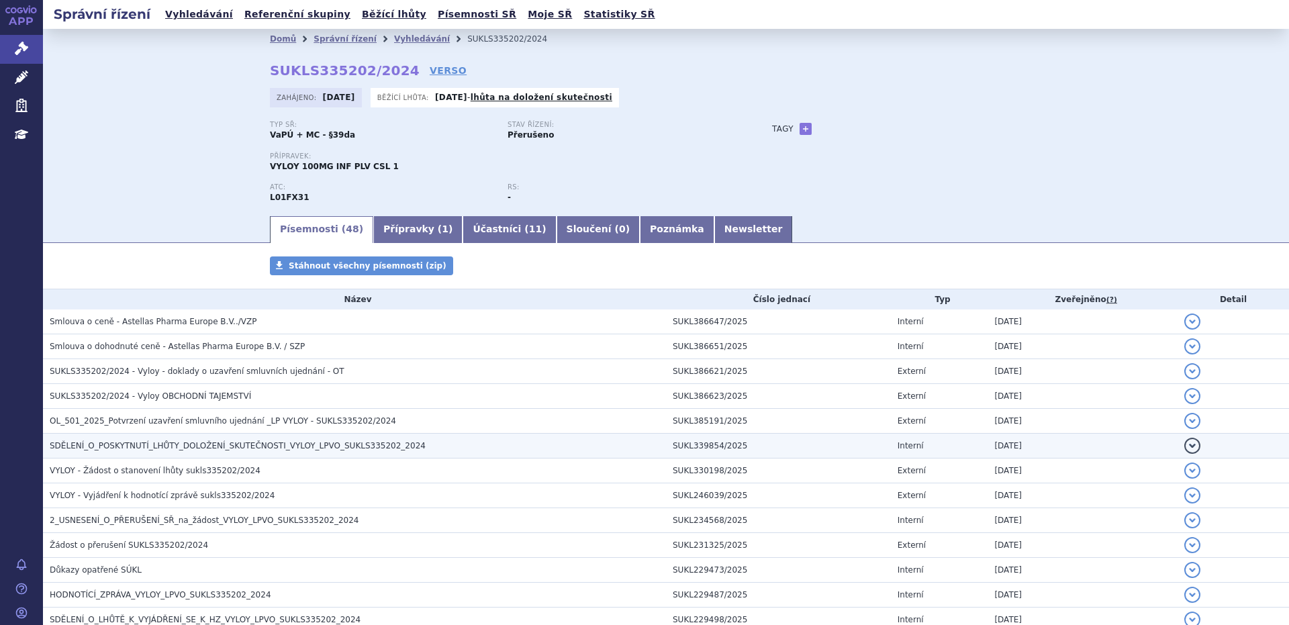
click at [178, 447] on span "SDĚLENÍ_O_POSKYTNUTÍ_LHŮTY_DOLOŽENÍ_SKUTEČNOSTI_VYLOY_LPVO_SUKLS335202_2024" at bounding box center [238, 445] width 376 height 9
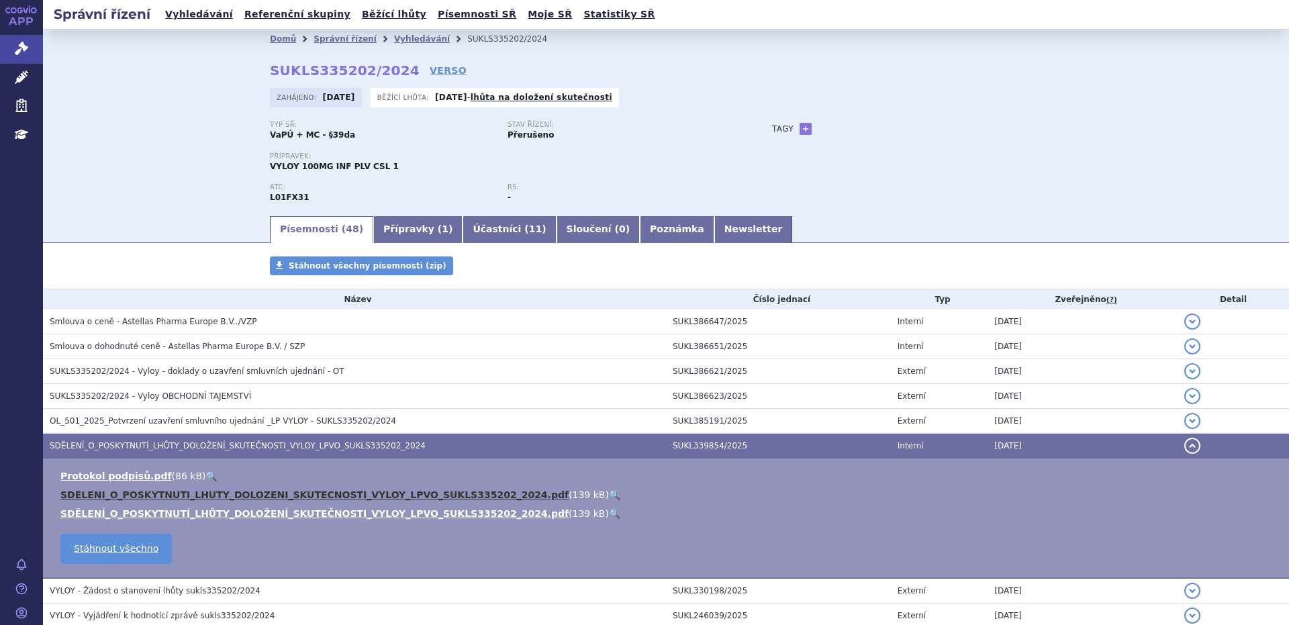
click at [182, 495] on link "SDELENI_O_POSKYTNUTI_LHUTY_DOLOZENI_SKUTECNOSTI_VYLOY_LPVO_SUKLS335202_2024.pdf" at bounding box center [314, 495] width 508 height 11
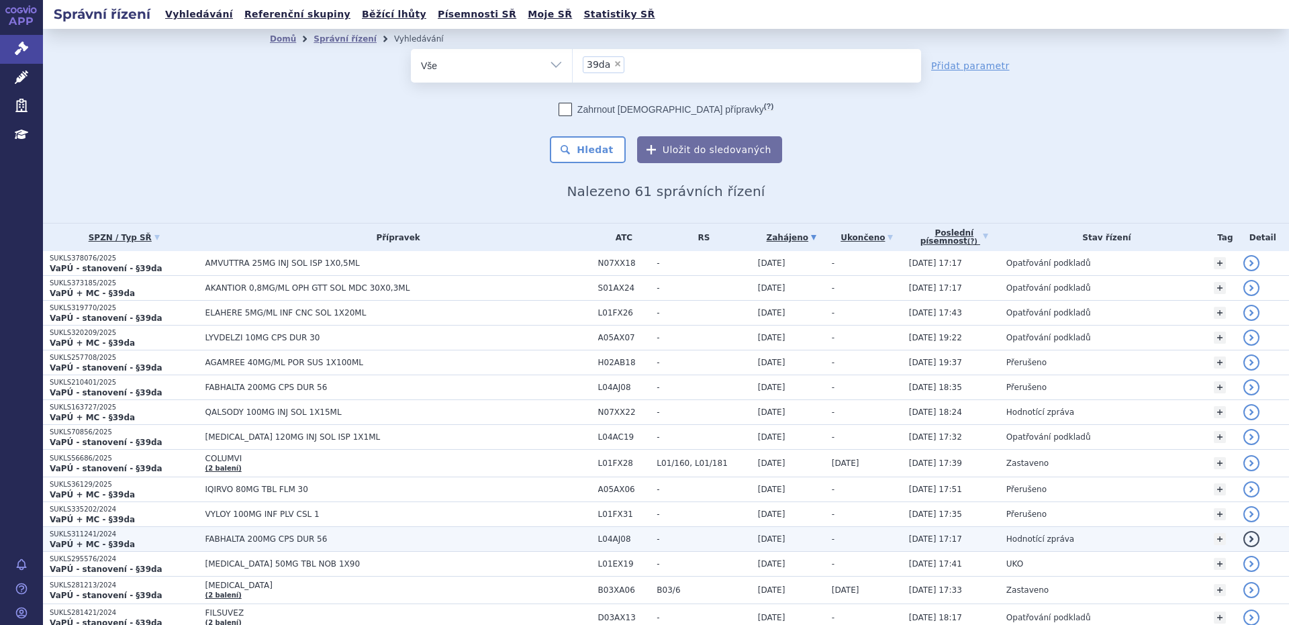
click at [218, 542] on span "FABHALTA 200MG CPS DUR 56" at bounding box center [373, 539] width 336 height 9
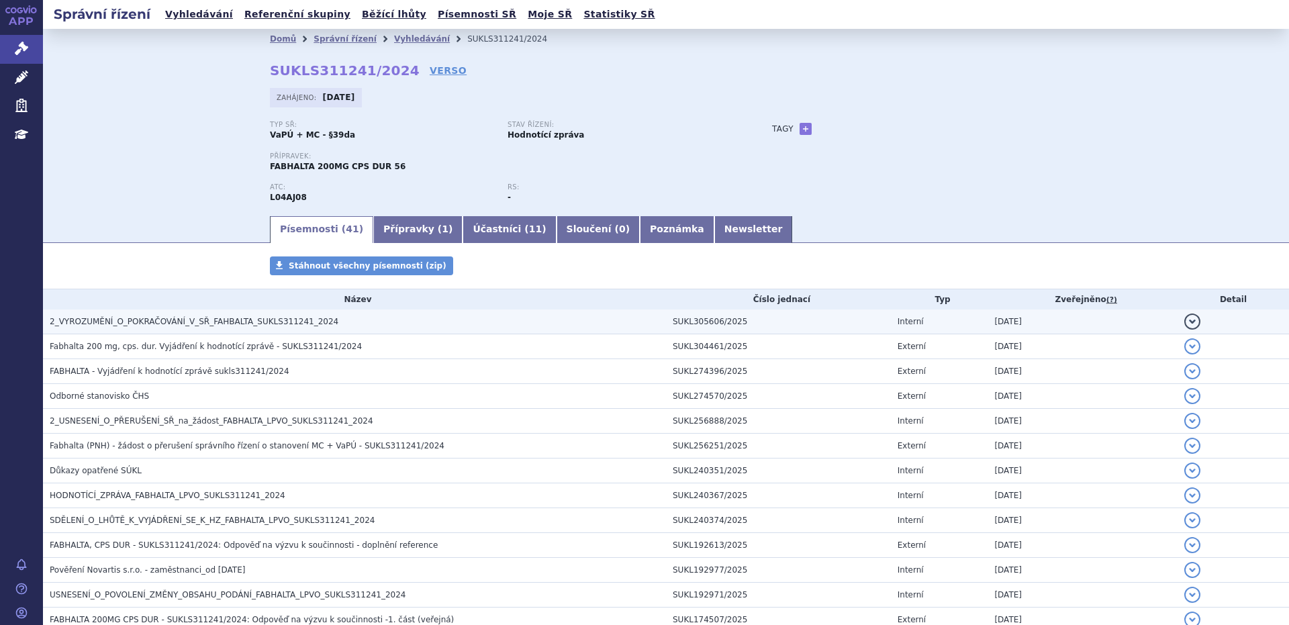
click at [173, 321] on span "2_VYROZUMĚNÍ_O_POKRAČOVÁNÍ_V_SŘ_FAHBALTA_SUKLS311241_2024" at bounding box center [194, 321] width 289 height 9
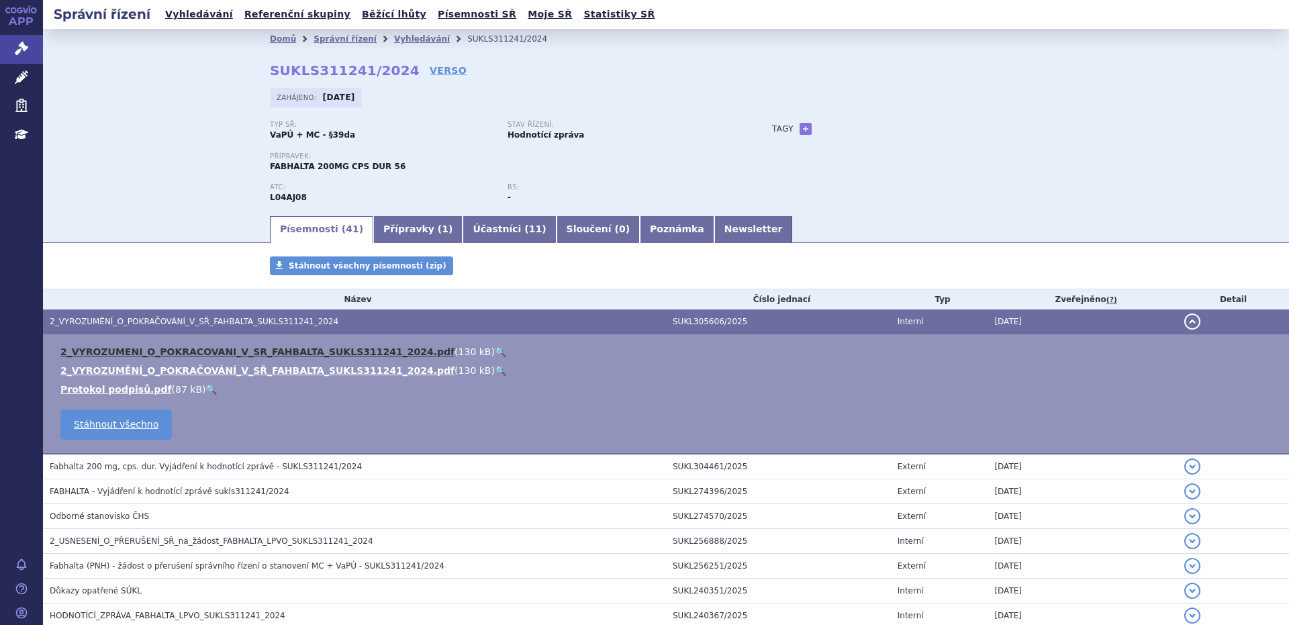
click at [181, 354] on link "2_VYROZUMENI_O_POKRACOVANI_V_SR_FAHBALTA_SUKLS311241_2024.pdf" at bounding box center [257, 352] width 394 height 11
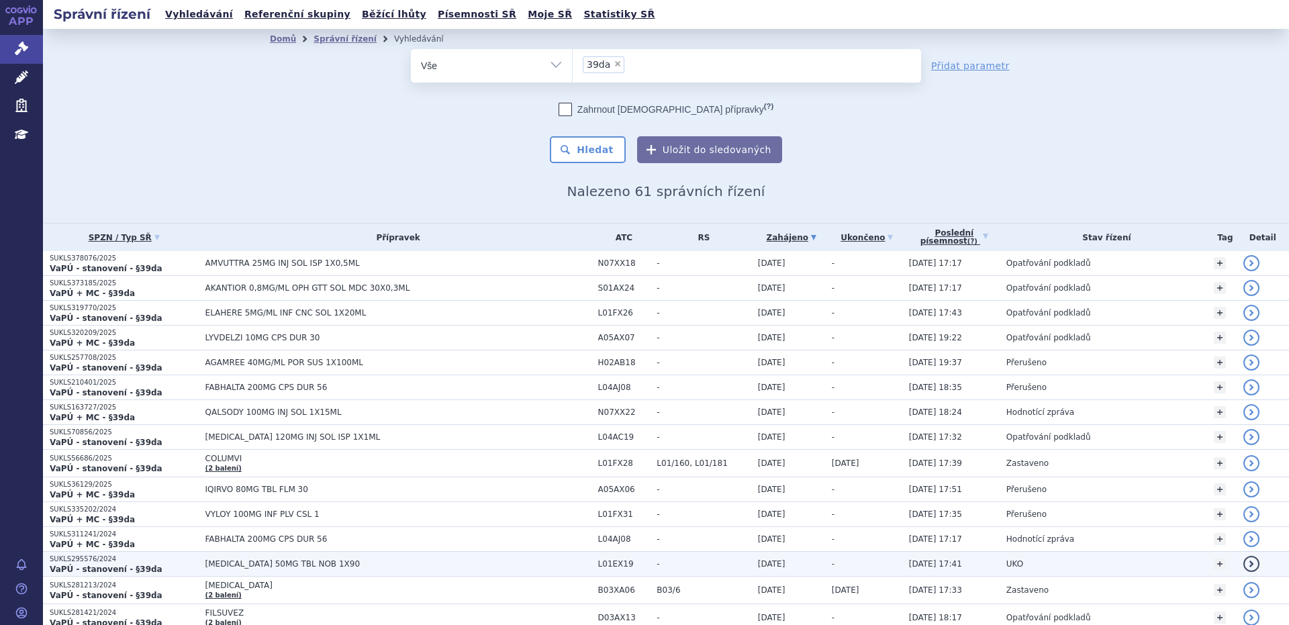
click at [235, 568] on span "[MEDICAL_DATA] 50MG TBL NOB 1X90" at bounding box center [373, 563] width 336 height 9
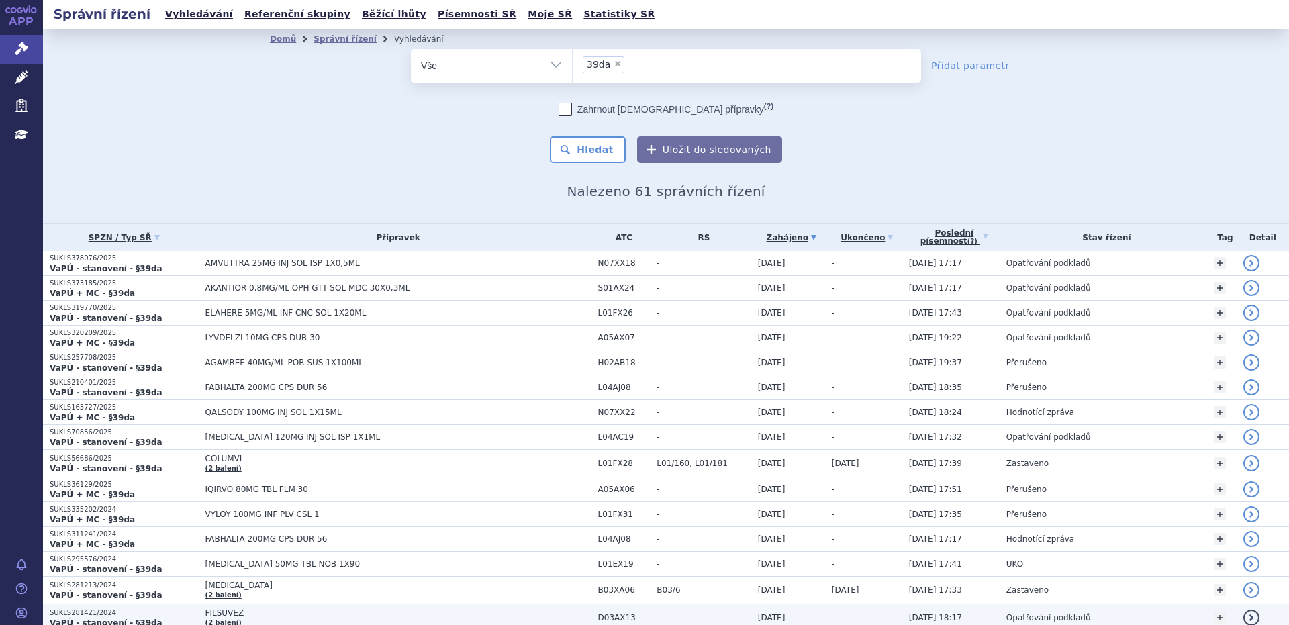
click at [1018, 618] on span "Opatřování podkladů" at bounding box center [1049, 617] width 85 height 9
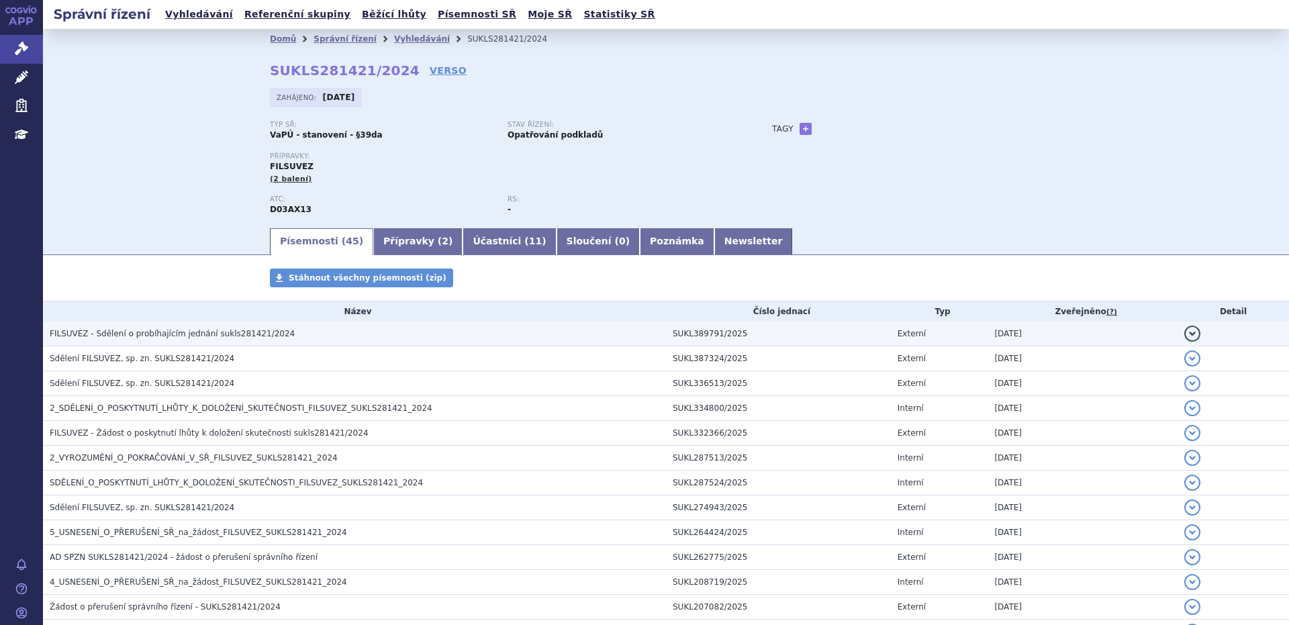
click at [201, 335] on span "FILSUVEZ - Sdělení o probíhajícím jednání sukls281421/2024" at bounding box center [172, 333] width 245 height 9
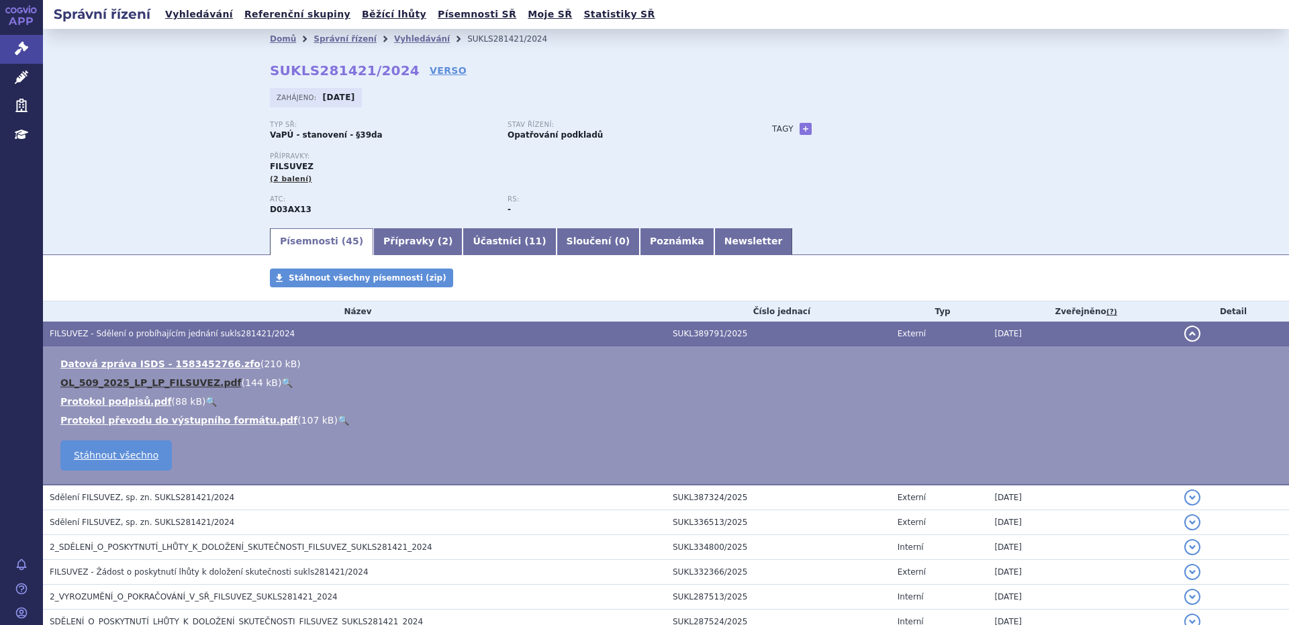
click at [169, 383] on link "OL_509_2025_LP_LP_FILSUVEZ.pdf" at bounding box center [150, 382] width 181 height 11
click at [135, 336] on span "FILSUVEZ - Sdělení o probíhajícím jednání sukls281421/2024" at bounding box center [172, 333] width 245 height 9
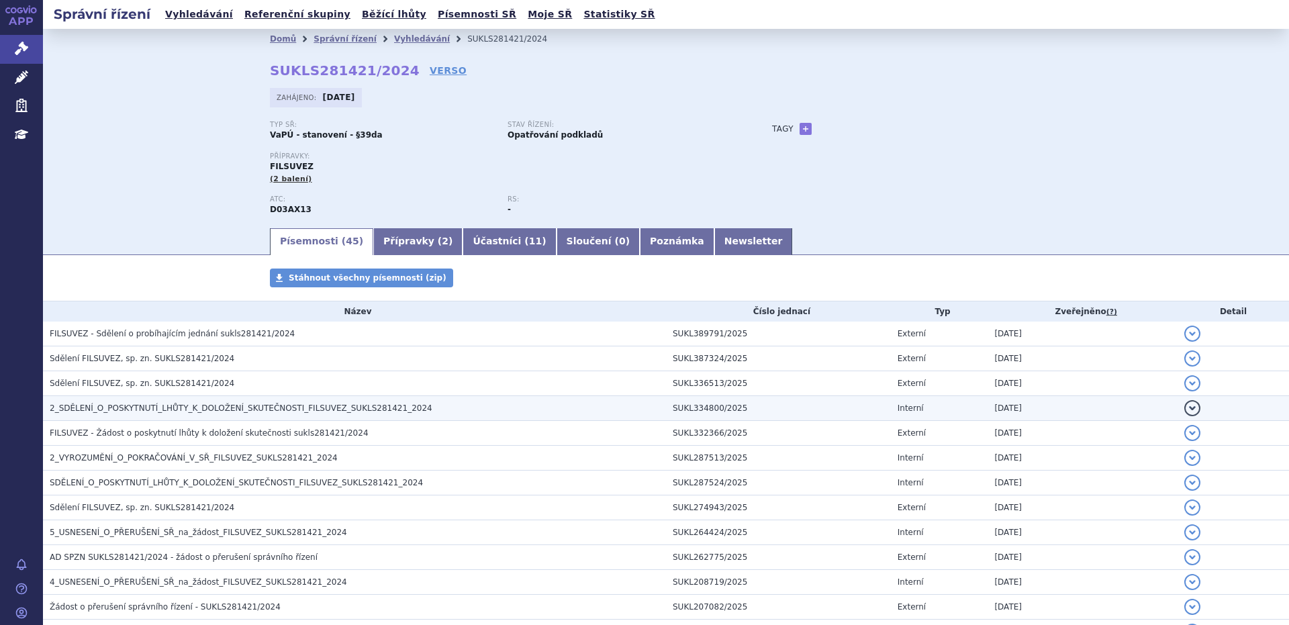
click at [178, 411] on span "2_SDĚLENÍ_O_POSKYTNUTÍ_LHŮTY_K_DOLOŽENÍ_SKUTEČNOSTI_FILSUVEZ_SUKLS281421_2024" at bounding box center [241, 408] width 383 height 9
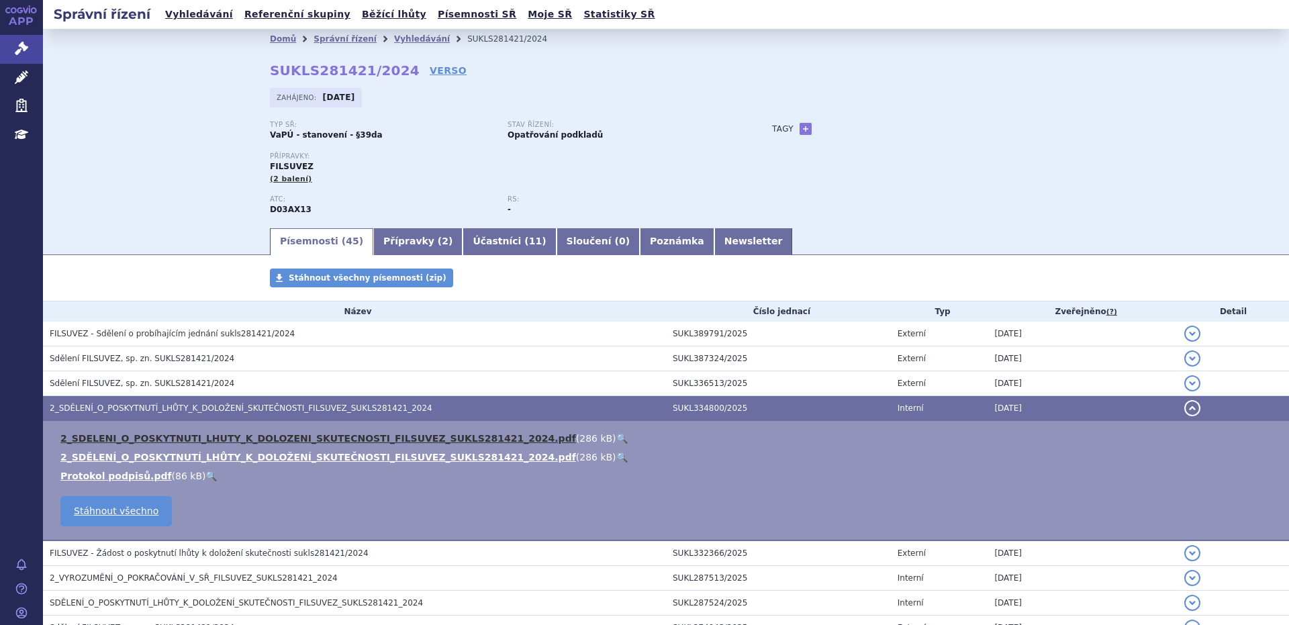
click at [189, 437] on link "2_SDELENI_O_POSKYTNUTI_LHUTY_K_DOLOZENI_SKUTECNOSTI_FILSUVEZ_SUKLS281421_2024.p…" at bounding box center [318, 438] width 516 height 11
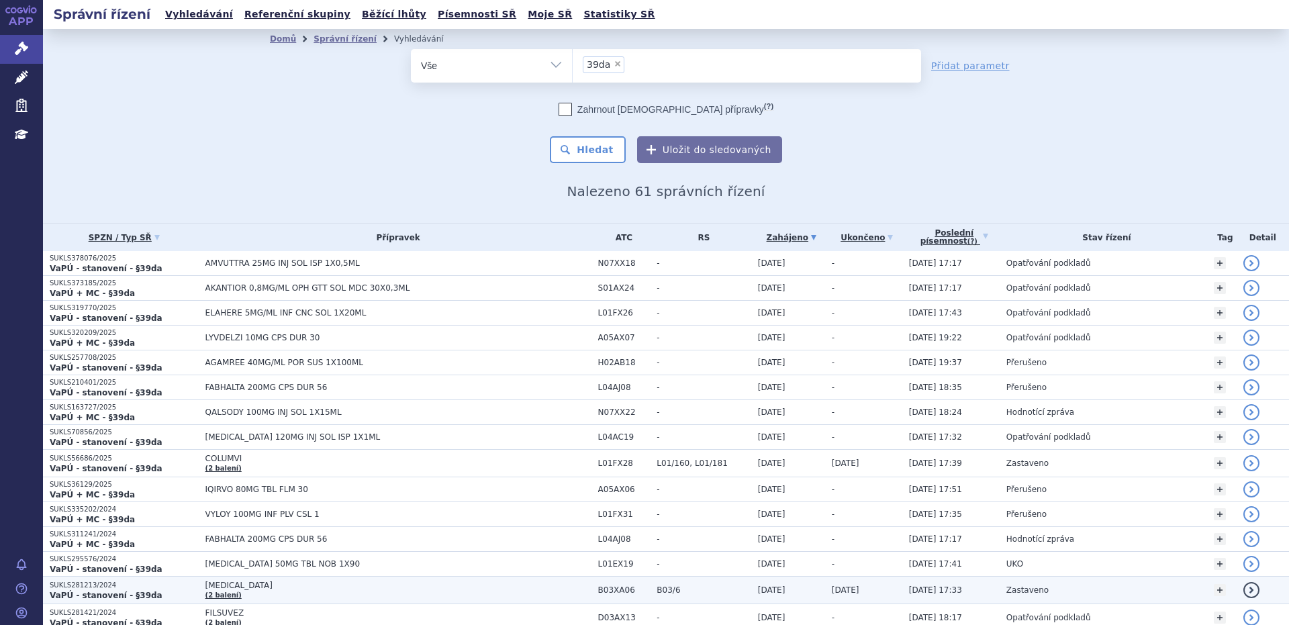
scroll to position [448, 0]
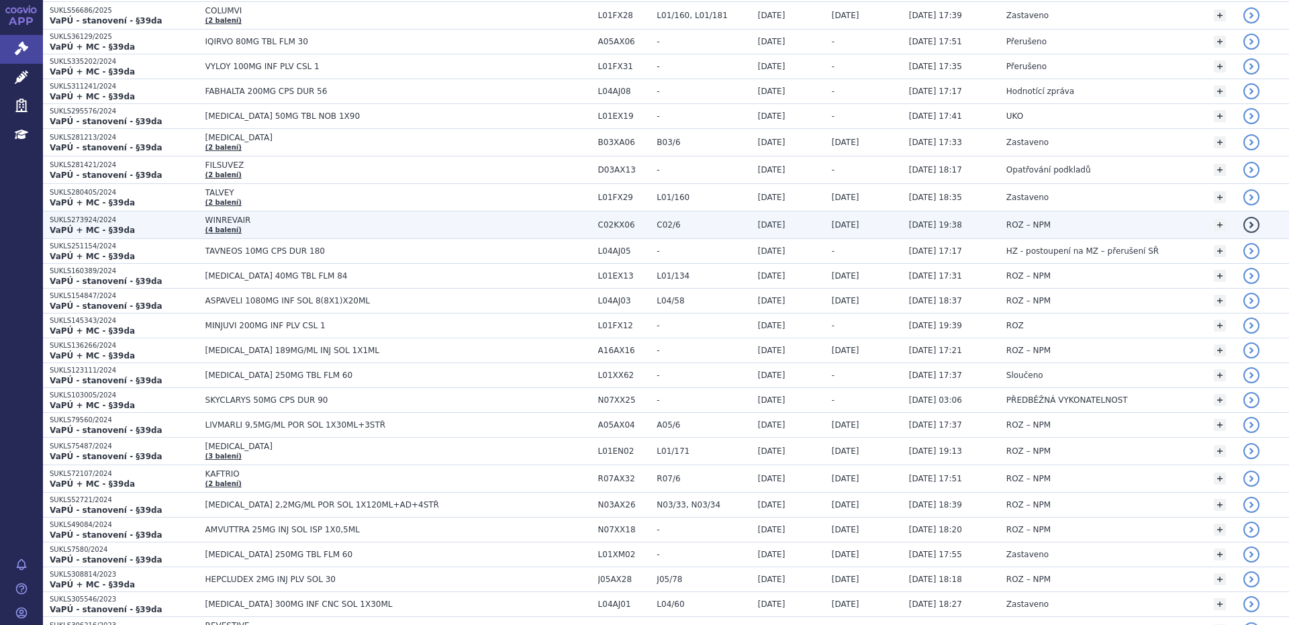
click at [224, 222] on span "WINREVAIR" at bounding box center [373, 220] width 336 height 9
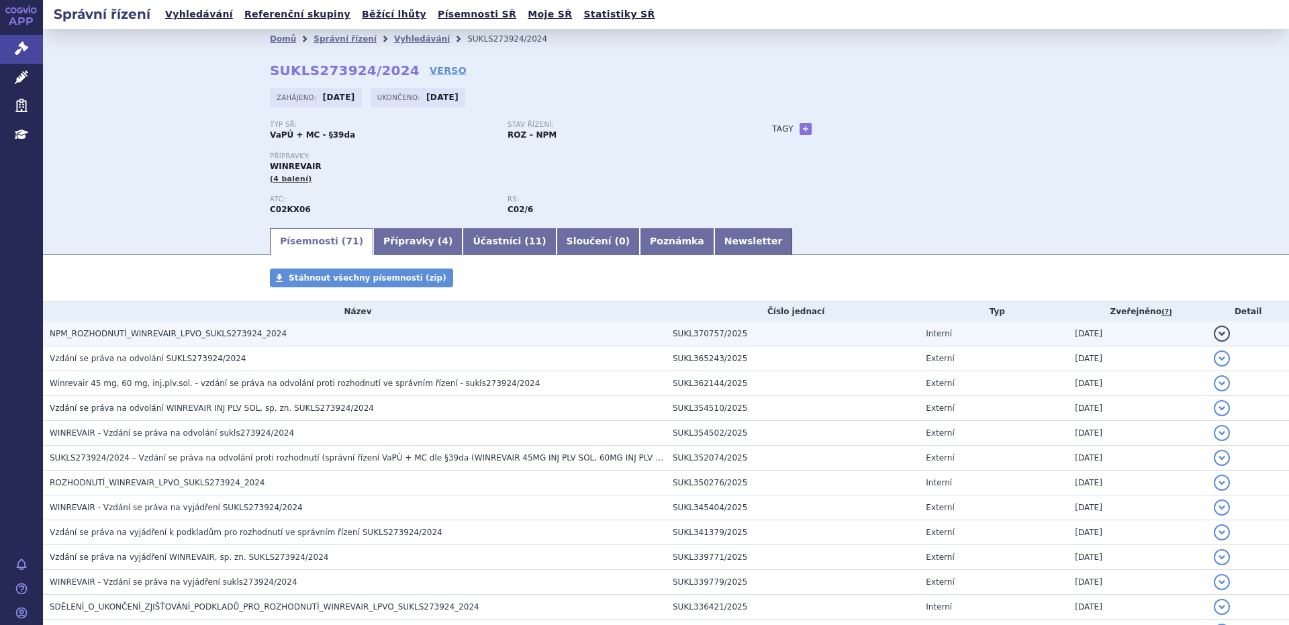
click at [163, 334] on span "NPM_ROZHODNUTÍ_WINREVAIR_LPVO_SUKLS273924_2024" at bounding box center [168, 333] width 237 height 9
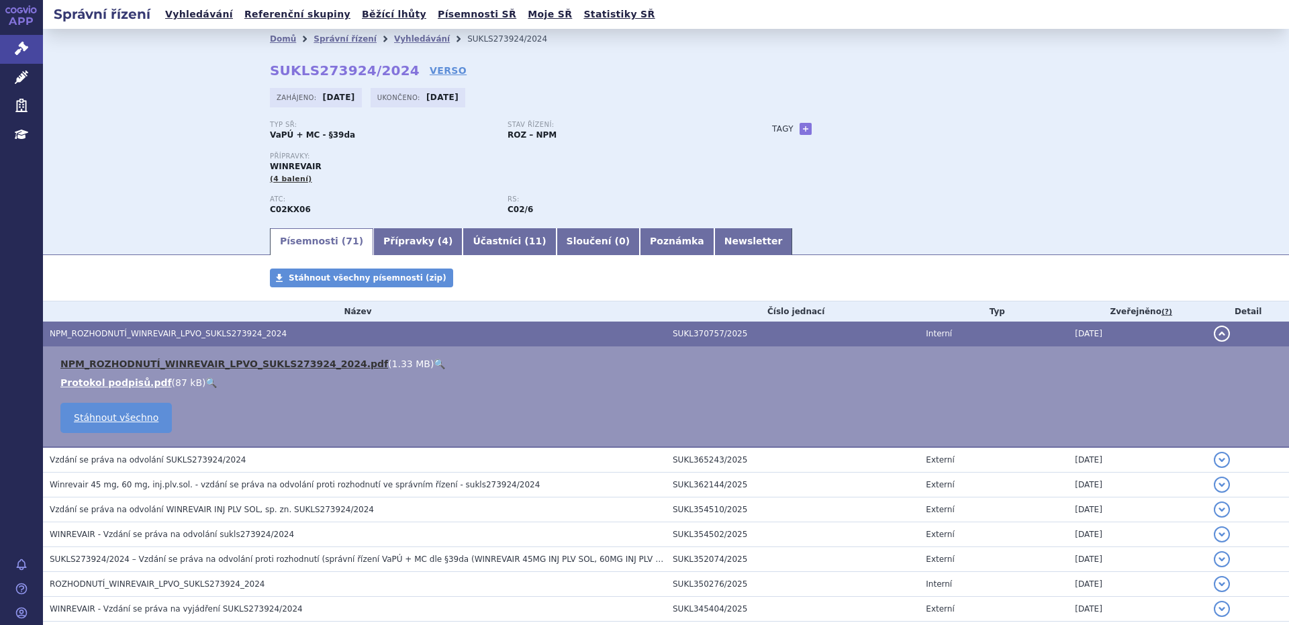
click at [180, 361] on link "NPM_ROZHODNUTÍ_WINREVAIR_LPVO_SUKLS273924_2024.pdf" at bounding box center [224, 364] width 328 height 11
click at [216, 331] on span "NPM_ROZHODNUTÍ_WINREVAIR_LPVO_SUKLS273924_2024" at bounding box center [168, 333] width 237 height 9
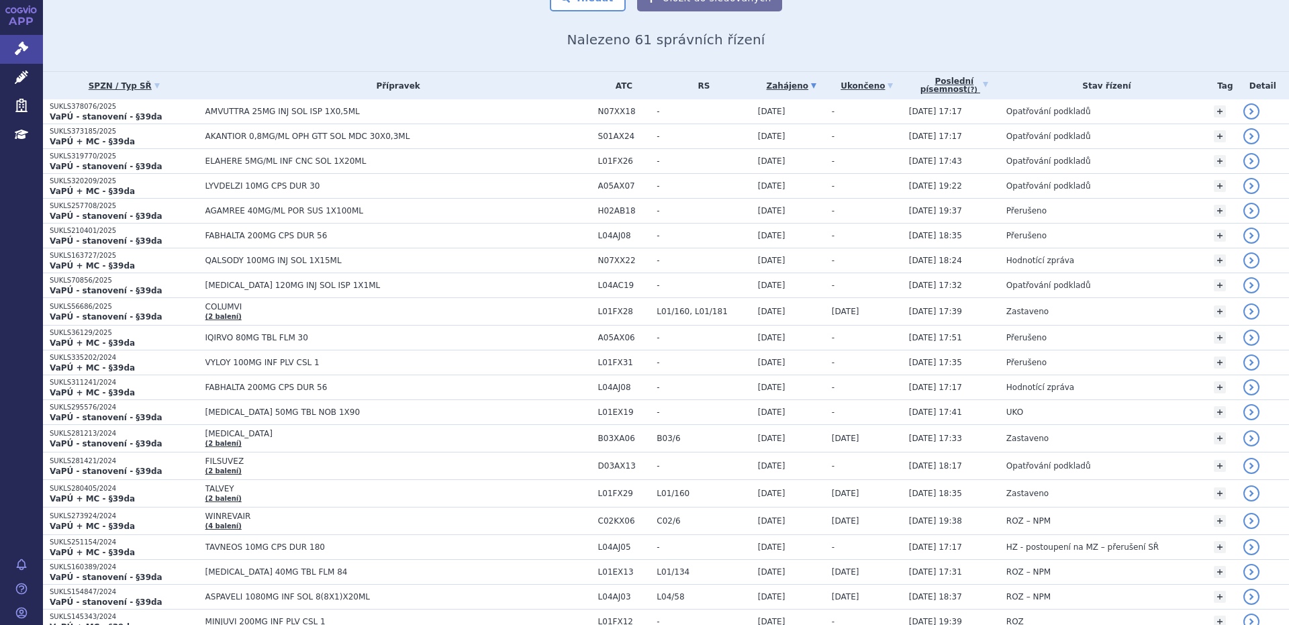
scroll to position [161, 0]
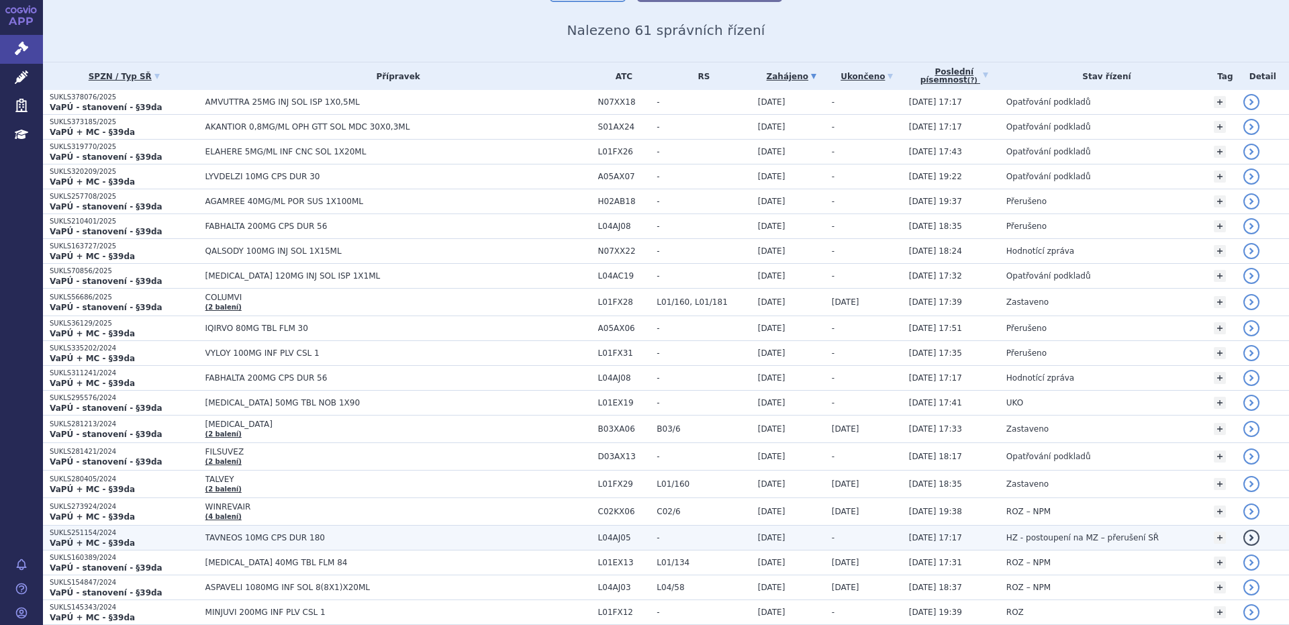
click at [1023, 539] on span "HZ - postoupení na MZ – přerušení SŘ" at bounding box center [1083, 537] width 152 height 9
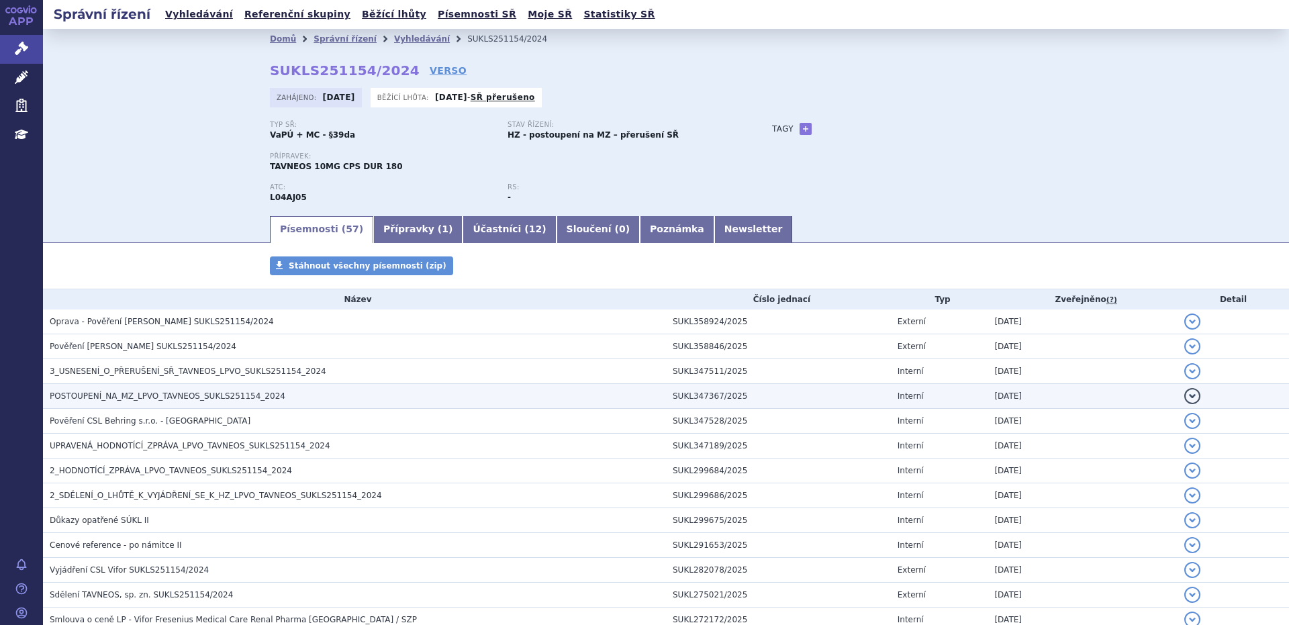
click at [156, 398] on span "POSTOUPENÍ_NA_MZ_LPVO_TAVNEOS_SUKLS251154_2024" at bounding box center [168, 396] width 236 height 9
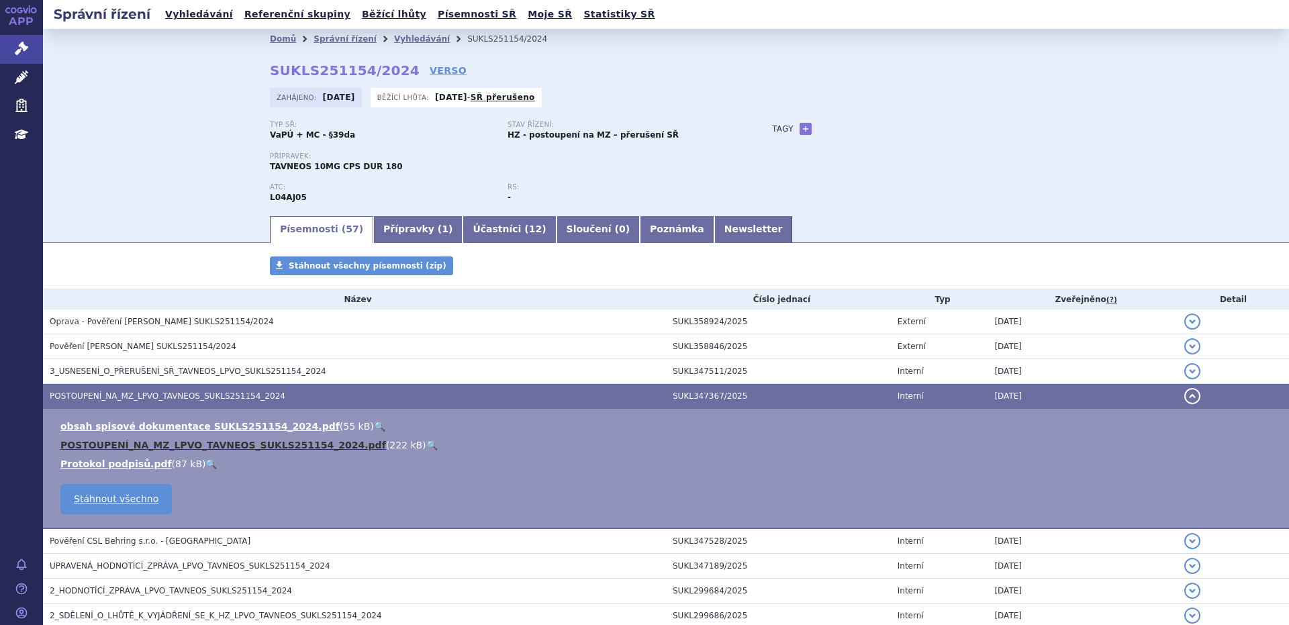
click at [167, 447] on link "POSTOUPENÍ_NA_MZ_LPVO_TAVNEOS_SUKLS251154_2024.pdf" at bounding box center [223, 445] width 326 height 11
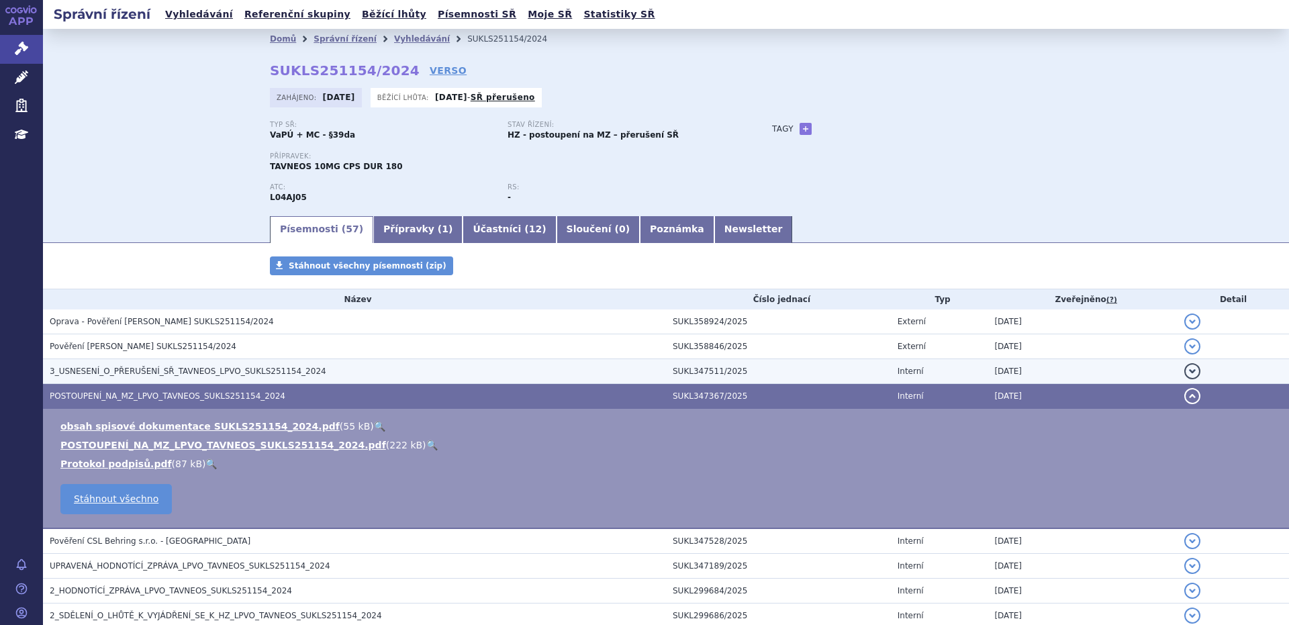
click at [101, 373] on span "3_USNESENÍ_O_PŘERUŠENÍ_SŘ_TAVNEOS_LPVO_SUKLS251154_2024" at bounding box center [188, 371] width 277 height 9
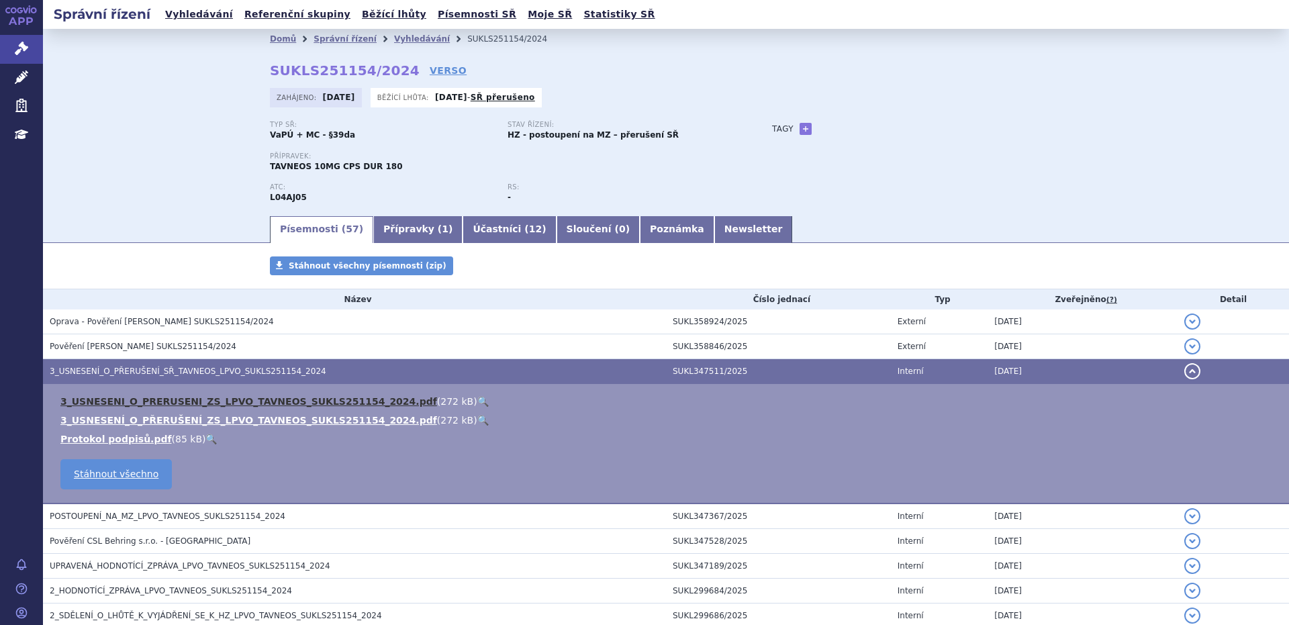
click at [116, 401] on link "3_USNESENI_O_PRERUSENI_ZS_LPVO_TAVNEOS_SUKLS251154_2024.pdf" at bounding box center [248, 401] width 377 height 11
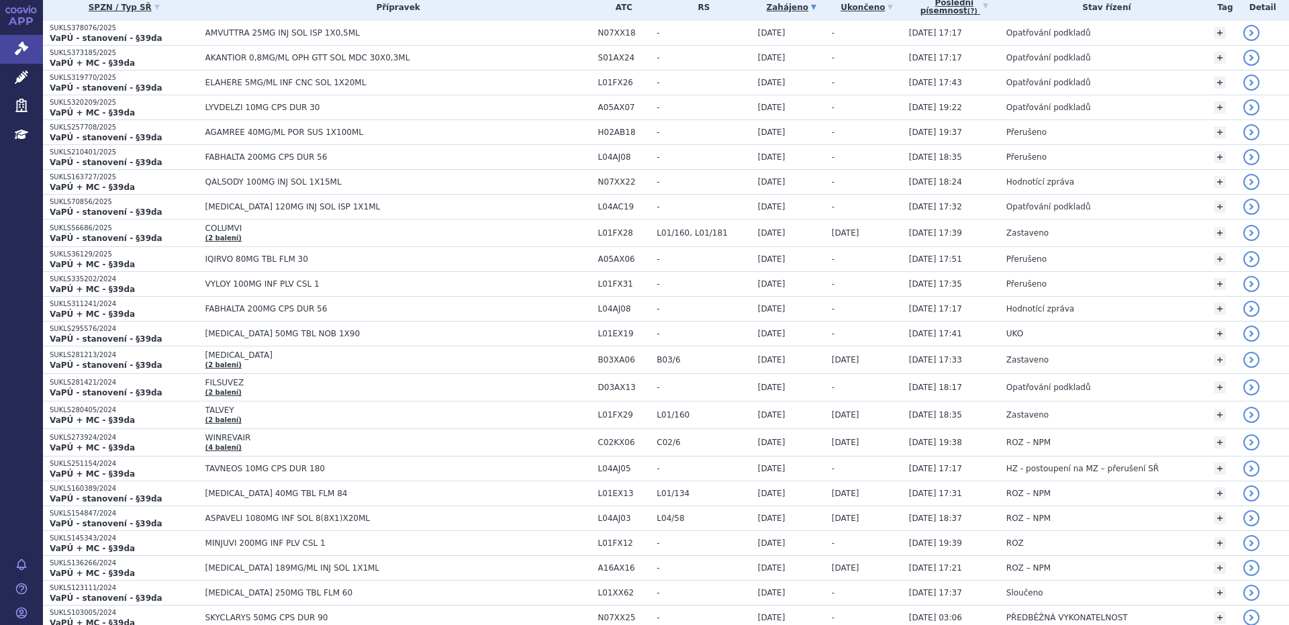
scroll to position [242, 0]
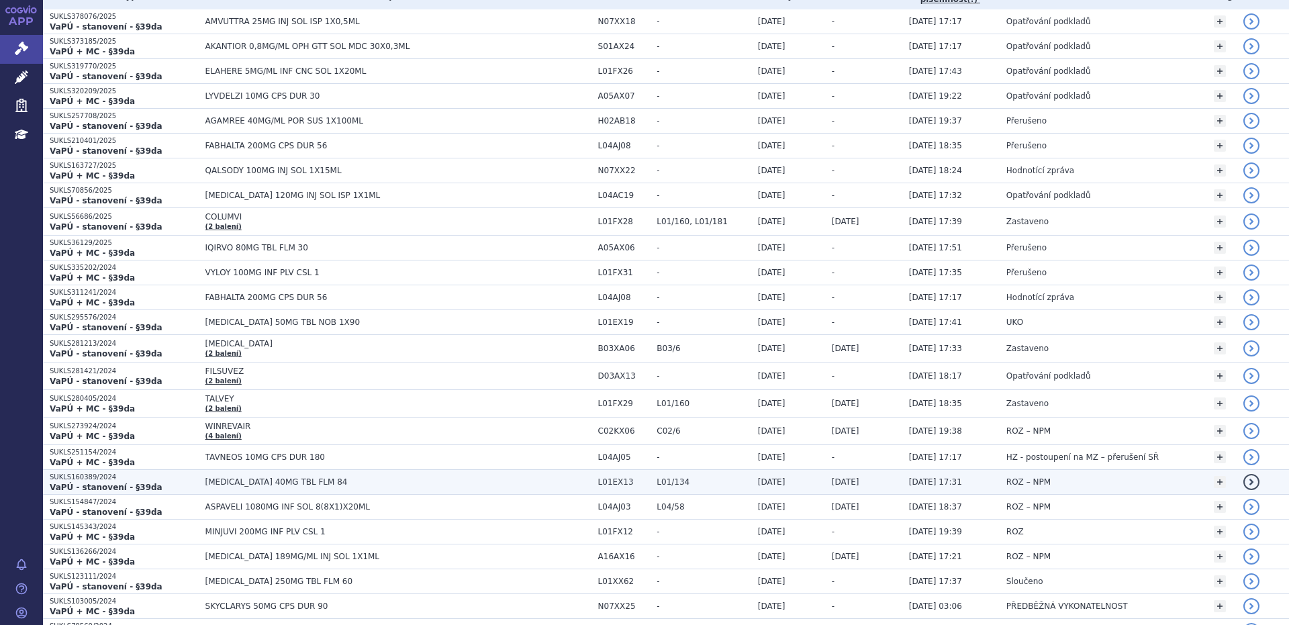
click at [1007, 484] on span "ROZ – NPM" at bounding box center [1029, 481] width 44 height 9
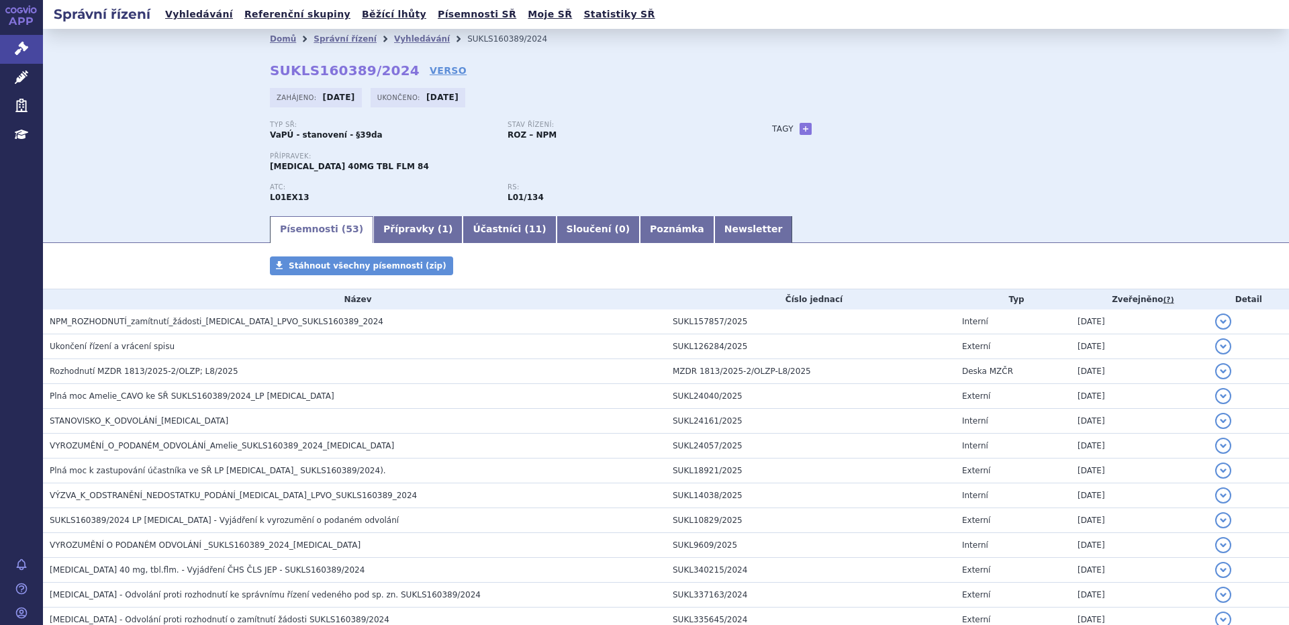
click at [154, 322] on span "NPM_ROZHODNUTÍ_zamítnutí_žádosti_[MEDICAL_DATA]_LPVO_SUKLS160389_2024" at bounding box center [217, 321] width 334 height 9
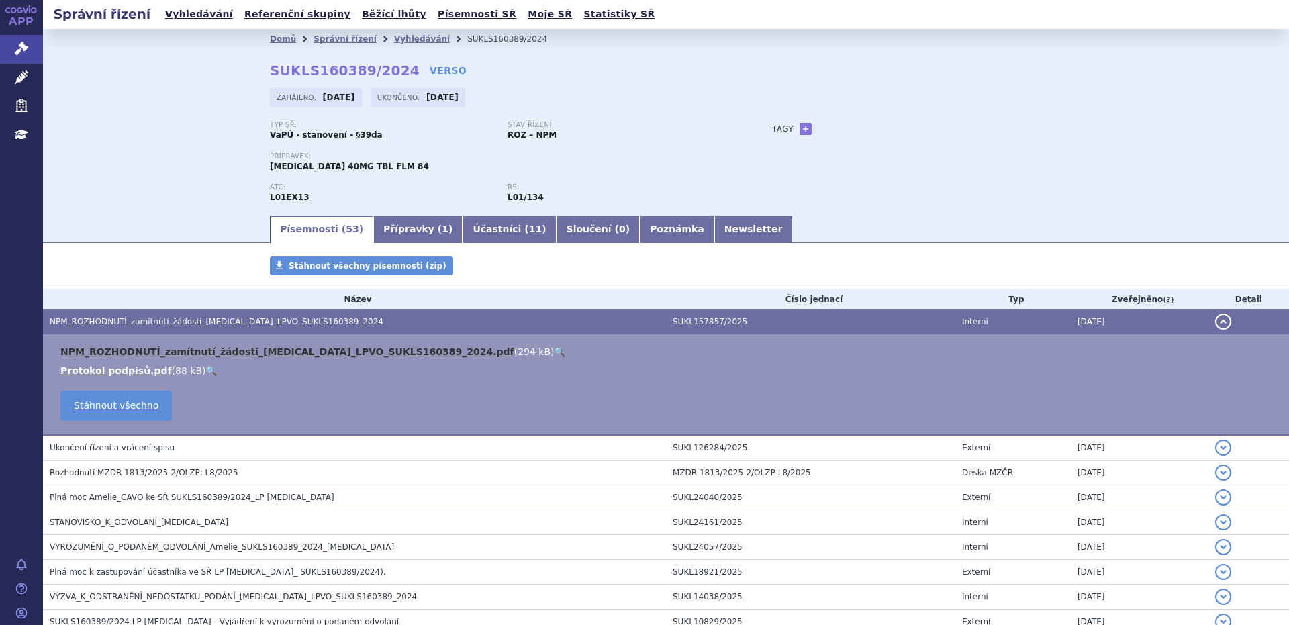
click at [159, 351] on link "NPM_ROZHODNUTÍ_zamítnutí_žádosti_XOSPATA_LPVO_SUKLS160389_2024.pdf" at bounding box center [287, 352] width 454 height 11
click at [140, 323] on span "NPM_ROZHODNUTÍ_zamítnutí_žádosti_XOSPATA_LPVO_SUKLS160389_2024" at bounding box center [217, 321] width 334 height 9
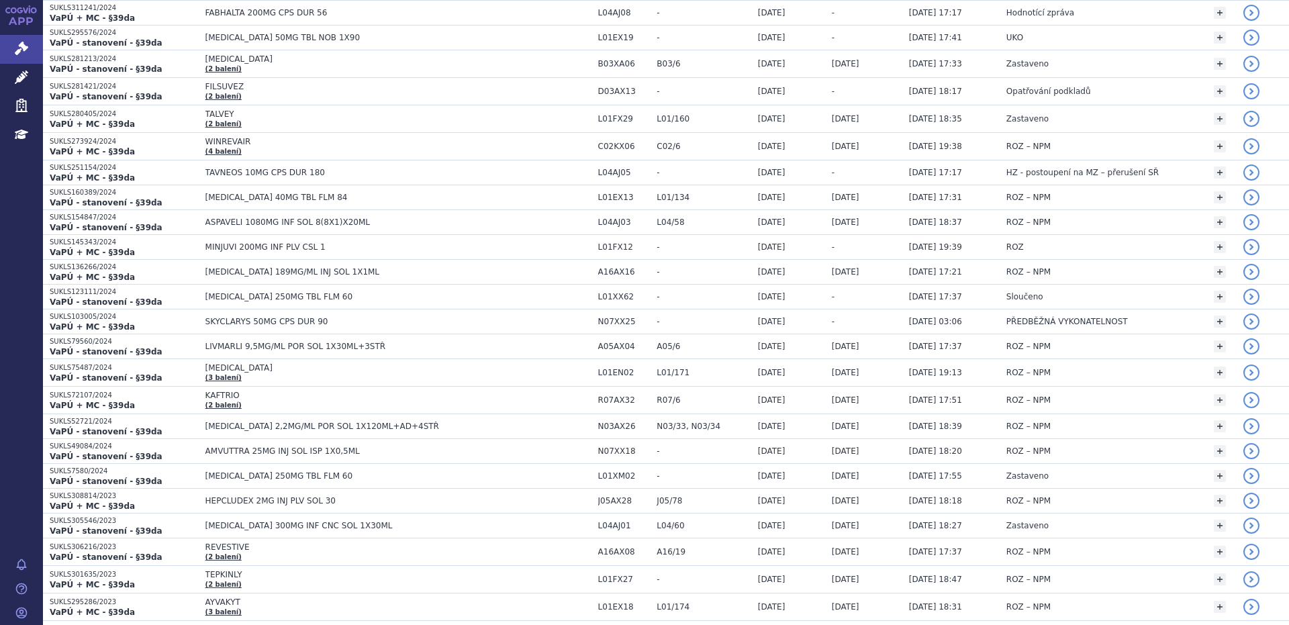
scroll to position [357, 0]
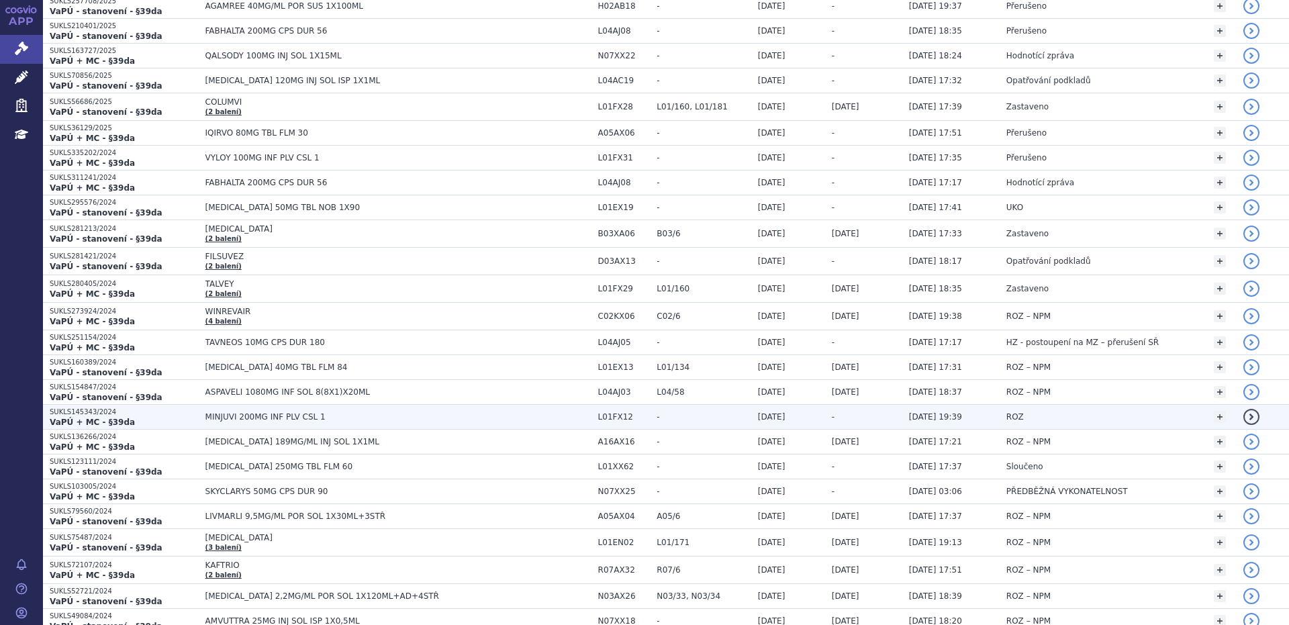
click at [258, 418] on span "MINJUVI 200MG INF PLV CSL 1" at bounding box center [373, 416] width 336 height 9
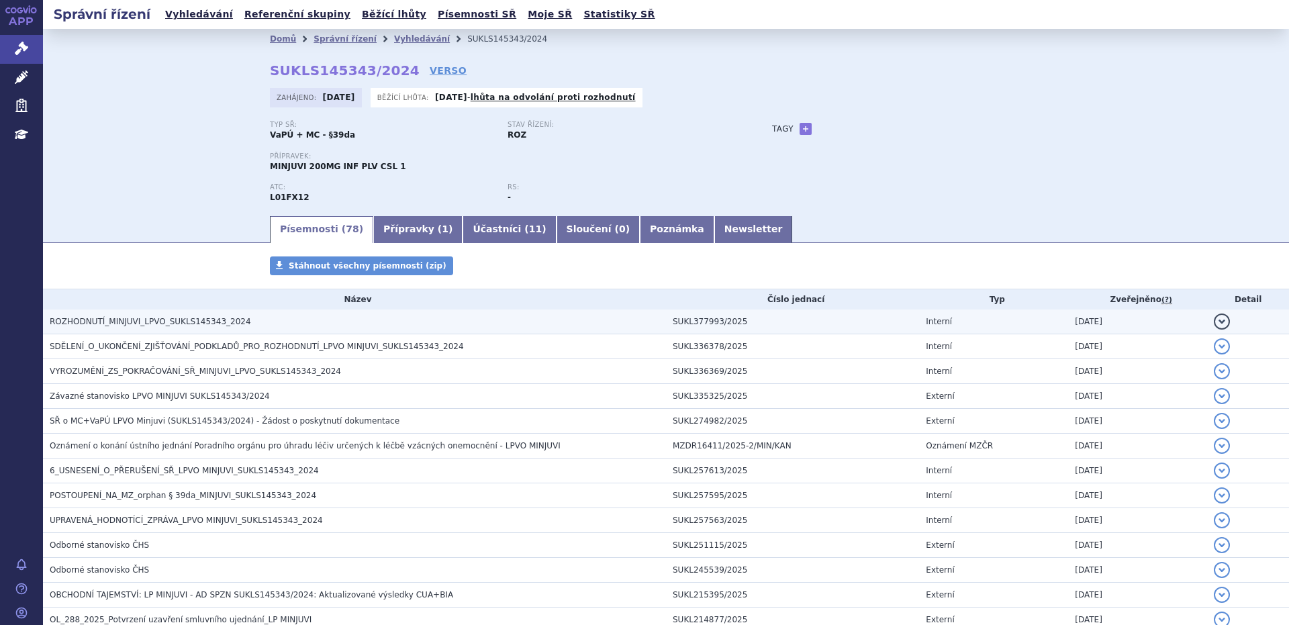
click at [165, 322] on span "ROZHODNUTÍ_MINJUVI_LPVO_SUKLS145343_2024" at bounding box center [150, 321] width 201 height 9
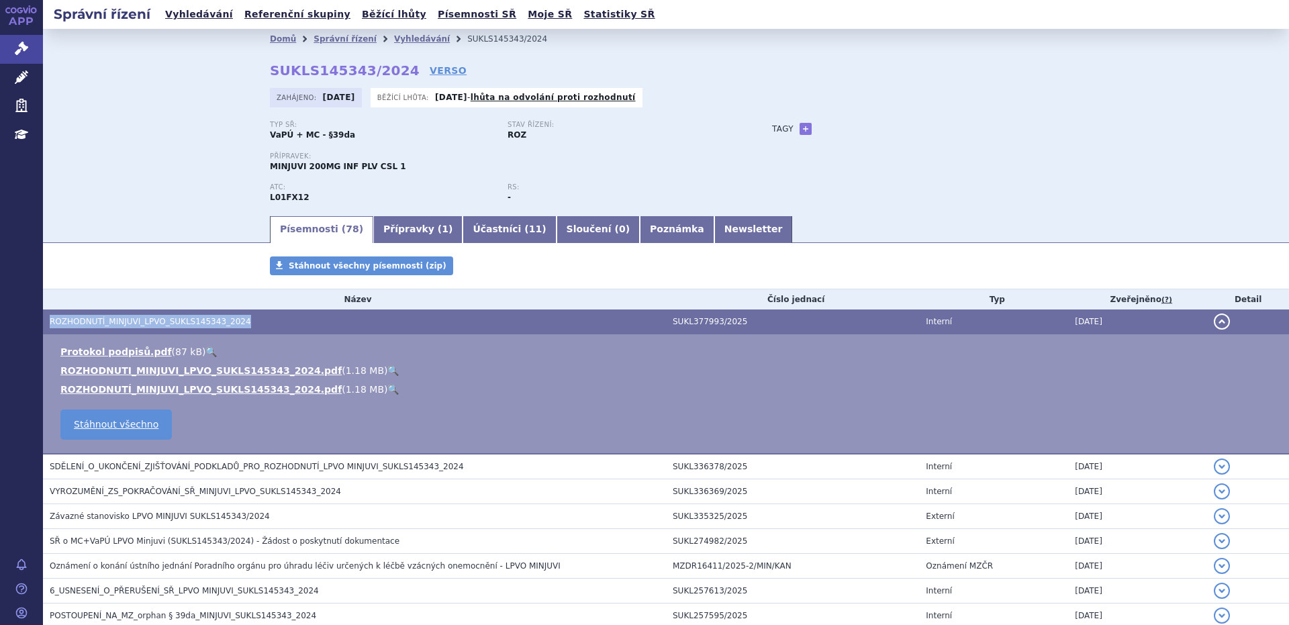
click at [165, 322] on span "ROZHODNUTÍ_MINJUVI_LPVO_SUKLS145343_2024" at bounding box center [150, 321] width 201 height 9
click at [165, 369] on link "ROZHODNUTI_MINJUVI_LPVO_SUKLS145343_2024.pdf" at bounding box center [200, 370] width 281 height 11
